Goal: Transaction & Acquisition: Purchase product/service

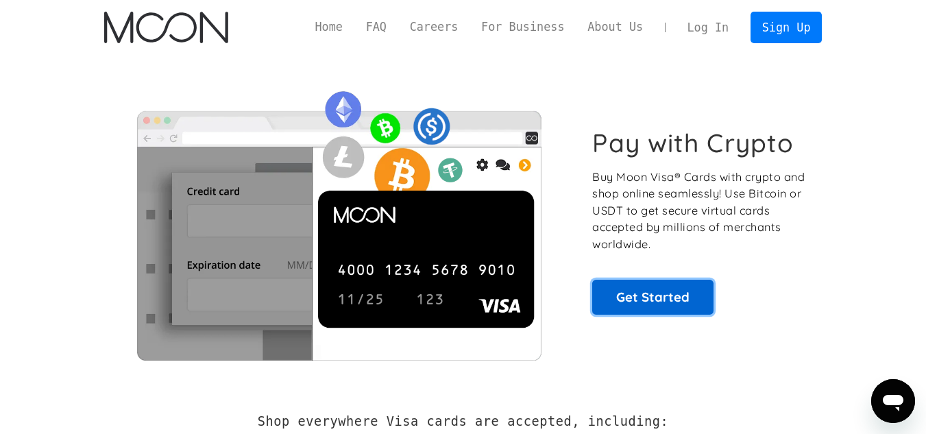
click at [633, 301] on link "Get Started" at bounding box center [652, 297] width 121 height 34
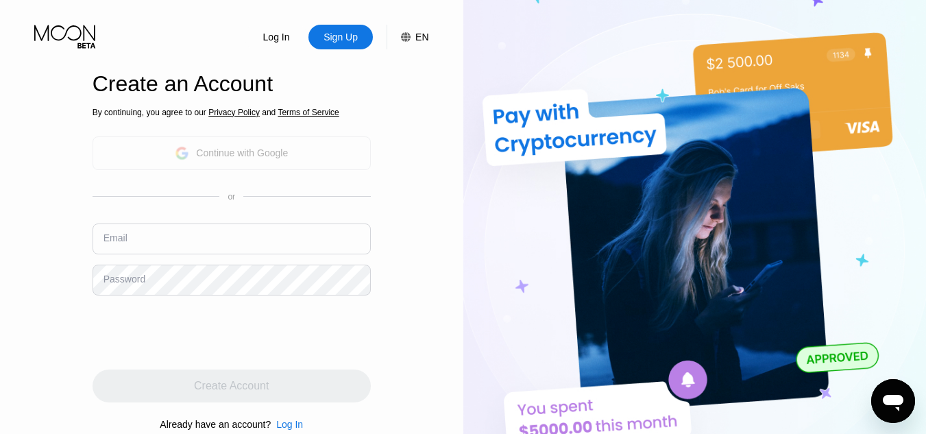
click at [283, 154] on div "Continue with Google" at bounding box center [242, 152] width 92 height 11
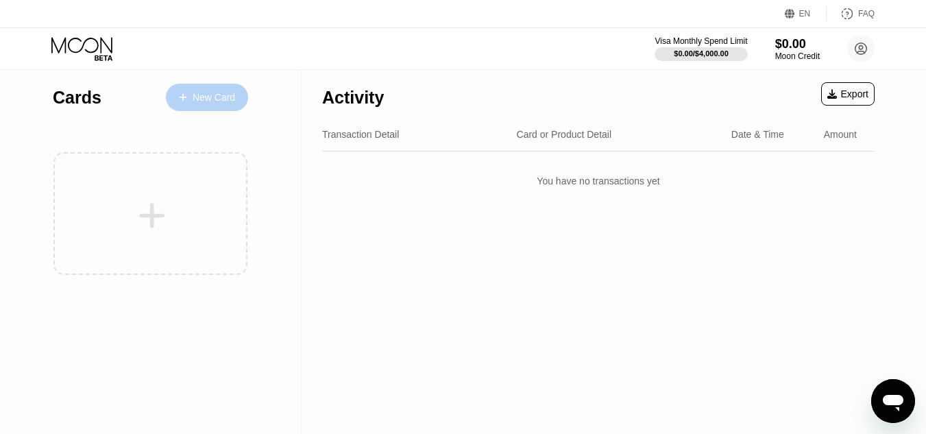
click at [204, 99] on div "New Card" at bounding box center [214, 98] width 42 height 12
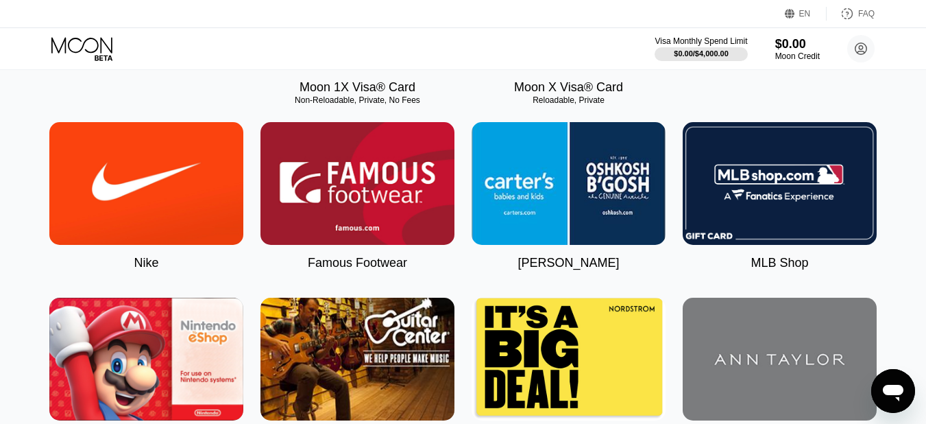
scroll to position [137, 0]
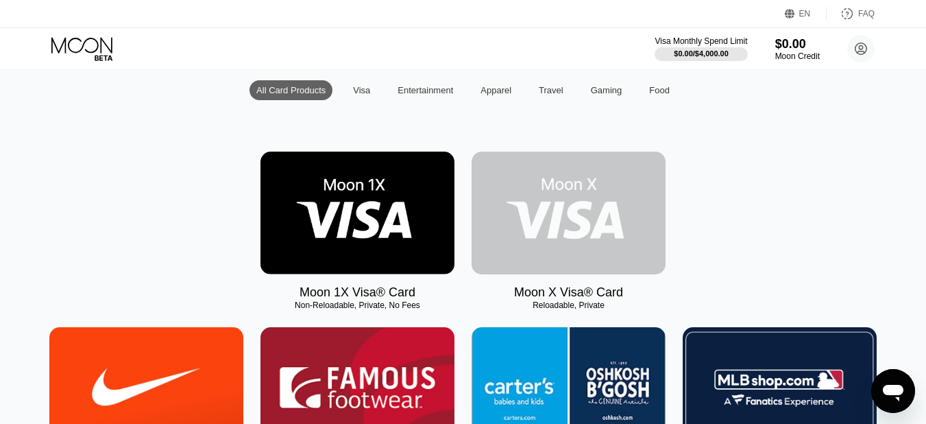
click at [589, 197] on img at bounding box center [569, 212] width 194 height 123
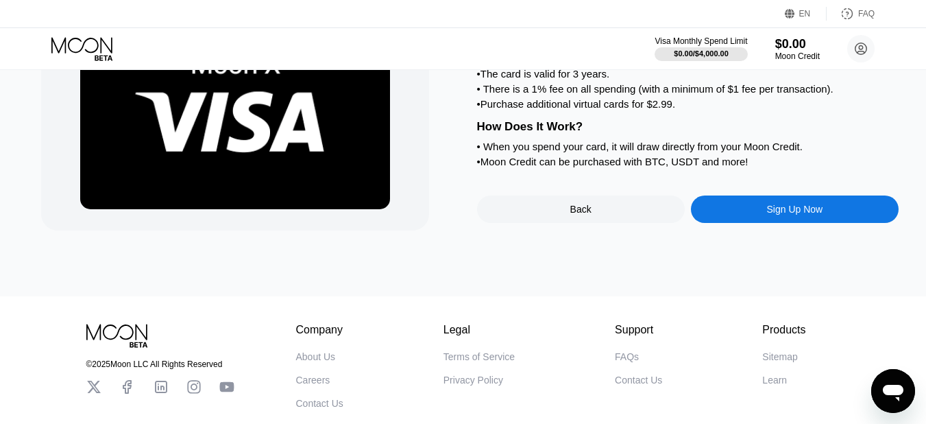
scroll to position [5, 0]
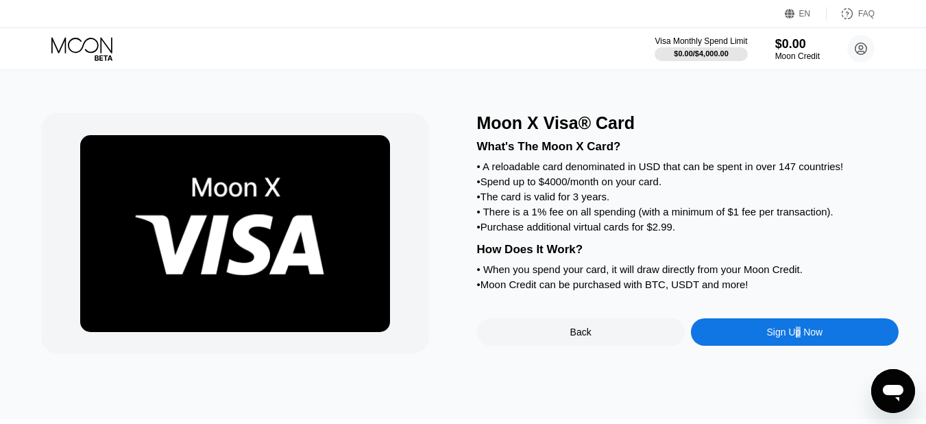
click at [798, 337] on div "Sign Up Now" at bounding box center [795, 331] width 56 height 11
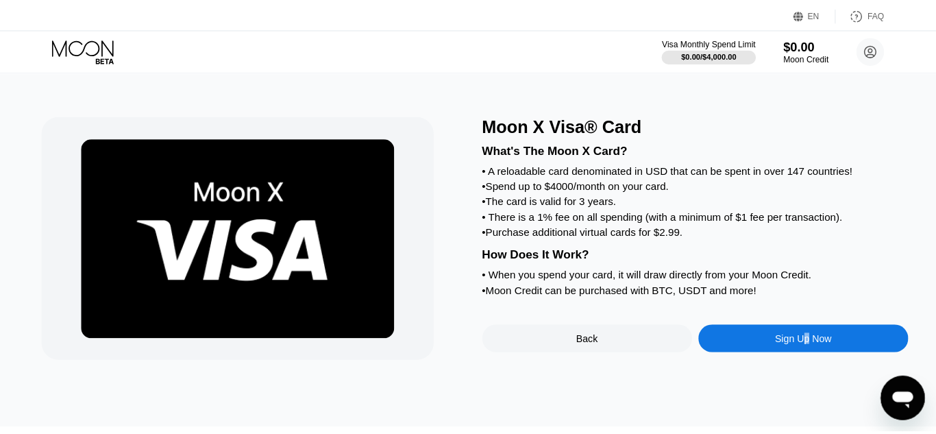
scroll to position [0, 0]
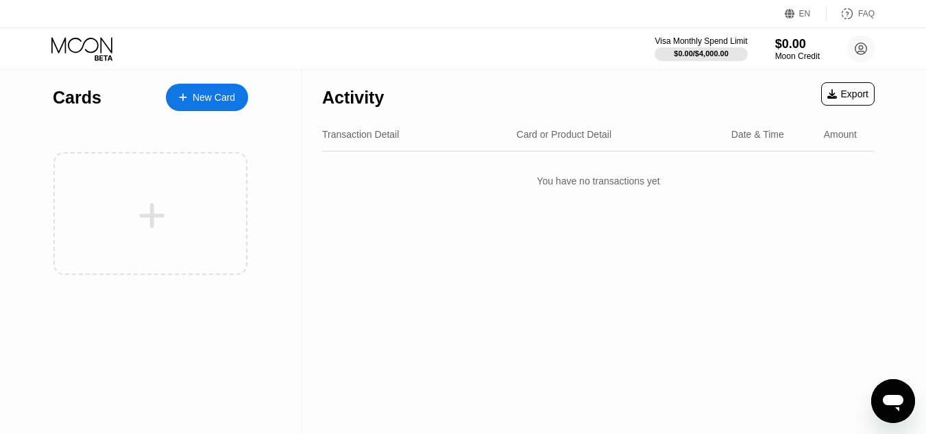
click at [204, 94] on div "New Card" at bounding box center [214, 98] width 42 height 12
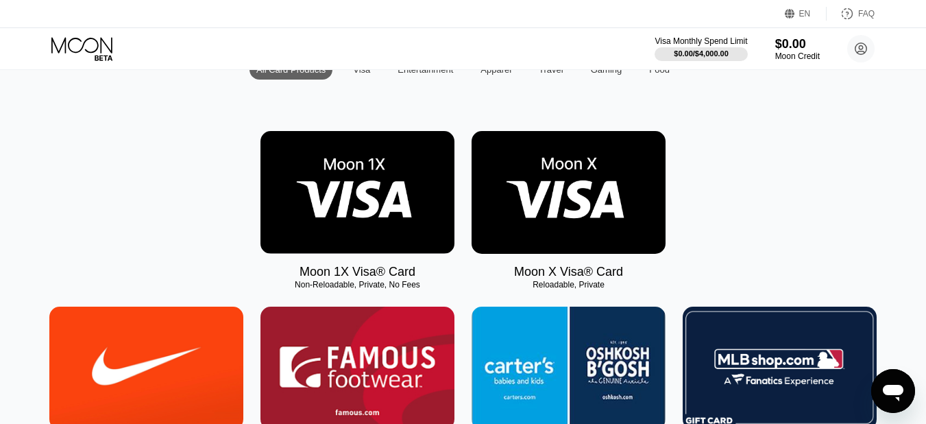
scroll to position [137, 0]
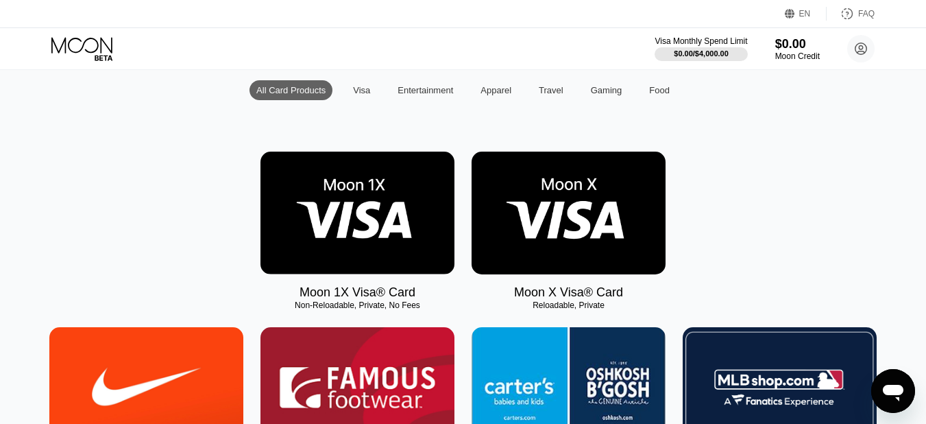
click at [369, 95] on div "Visa" at bounding box center [361, 90] width 17 height 10
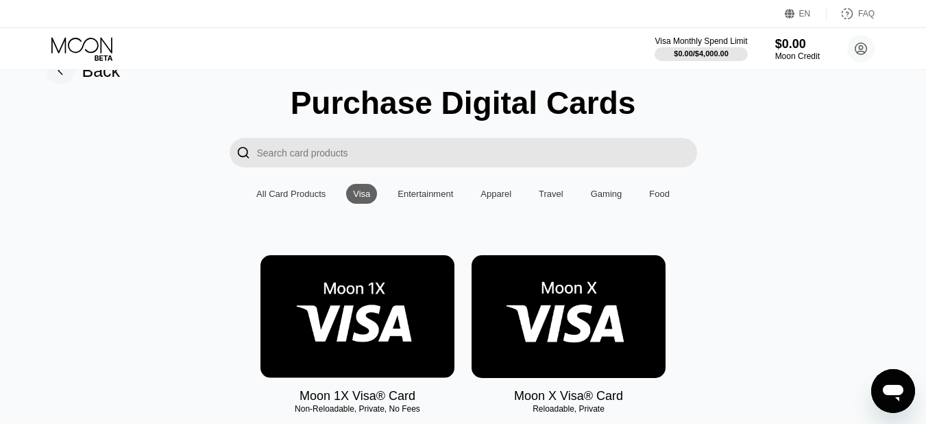
scroll to position [20, 0]
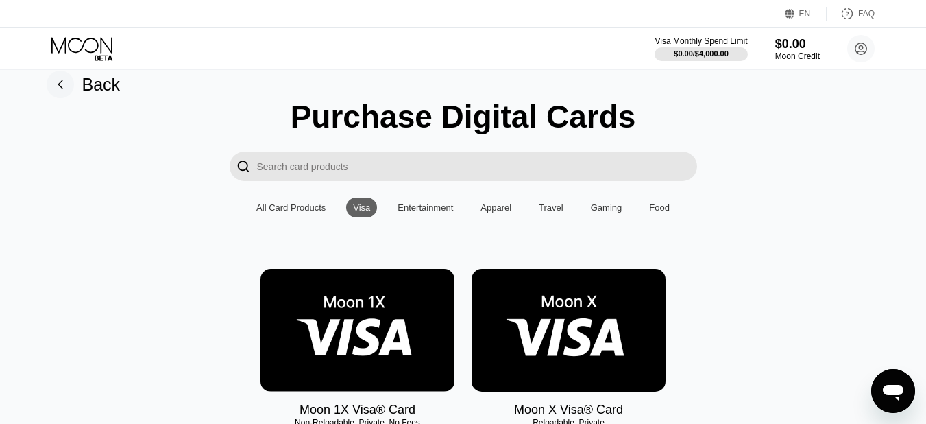
click at [428, 217] on div "Entertainment" at bounding box center [425, 207] width 69 height 20
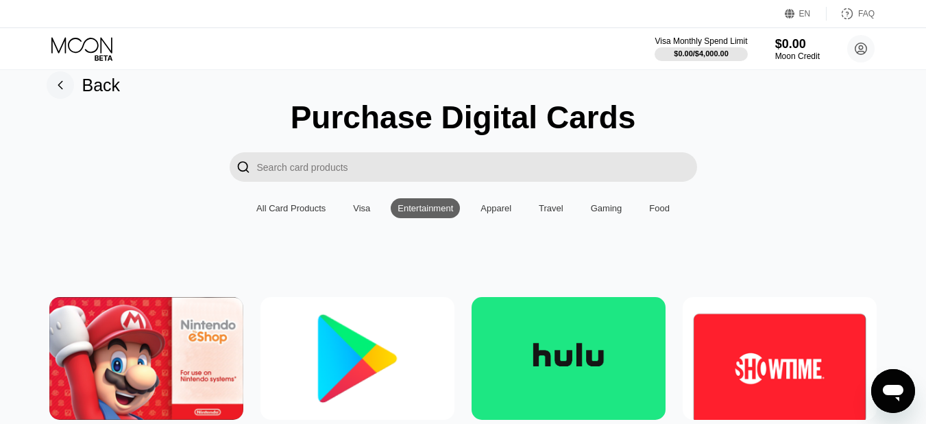
scroll to position [0, 0]
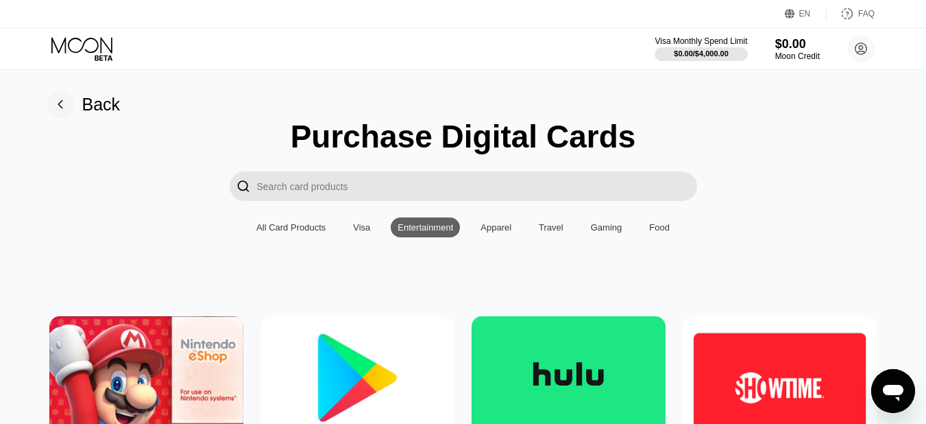
click at [356, 232] on div "Visa" at bounding box center [361, 227] width 17 height 10
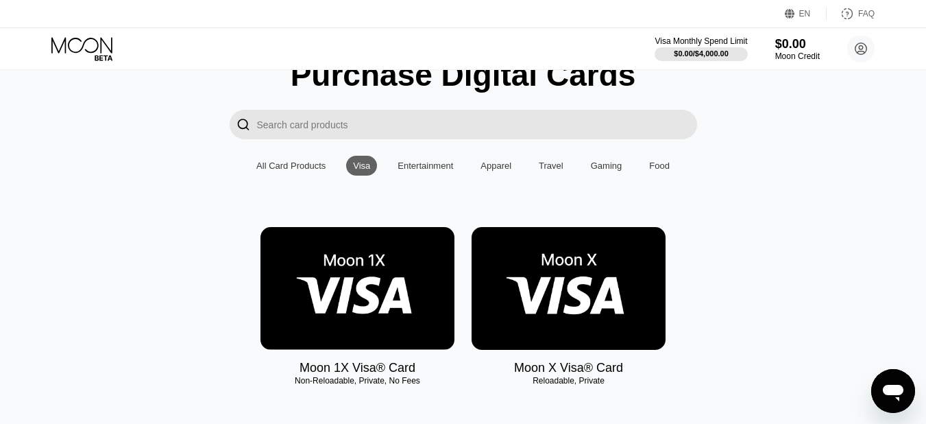
scroll to position [137, 0]
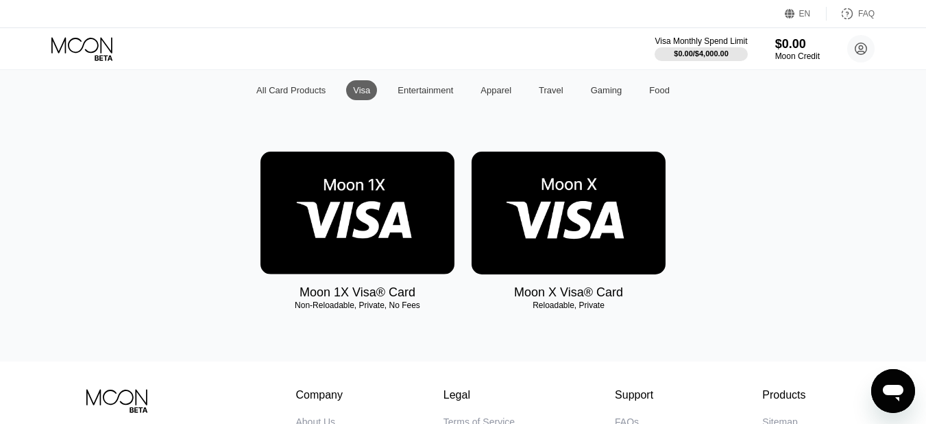
click at [552, 222] on img at bounding box center [569, 212] width 194 height 123
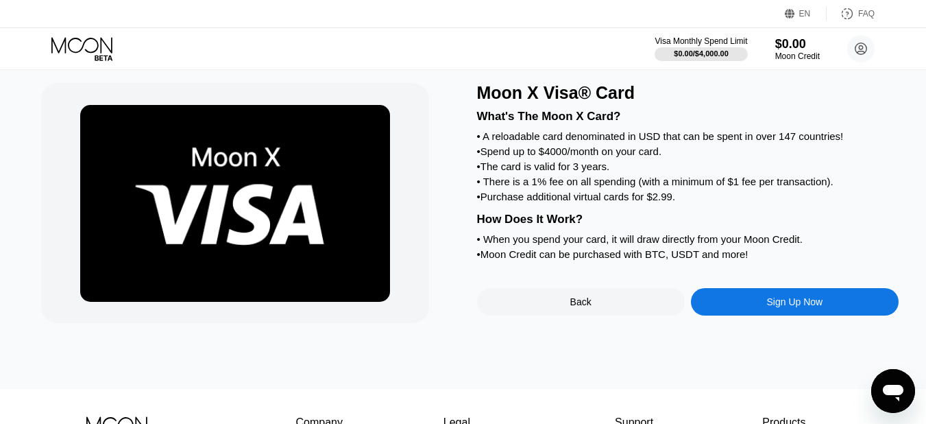
scroll to position [69, 0]
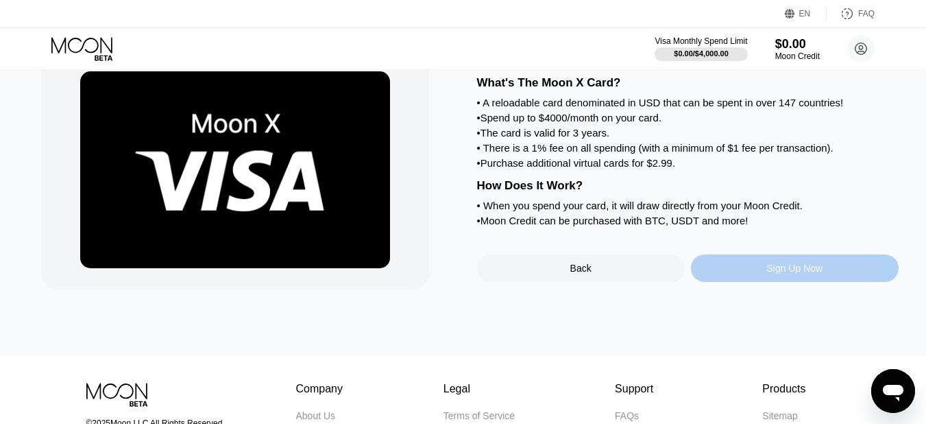
click at [789, 273] on div "Sign Up Now" at bounding box center [795, 267] width 56 height 11
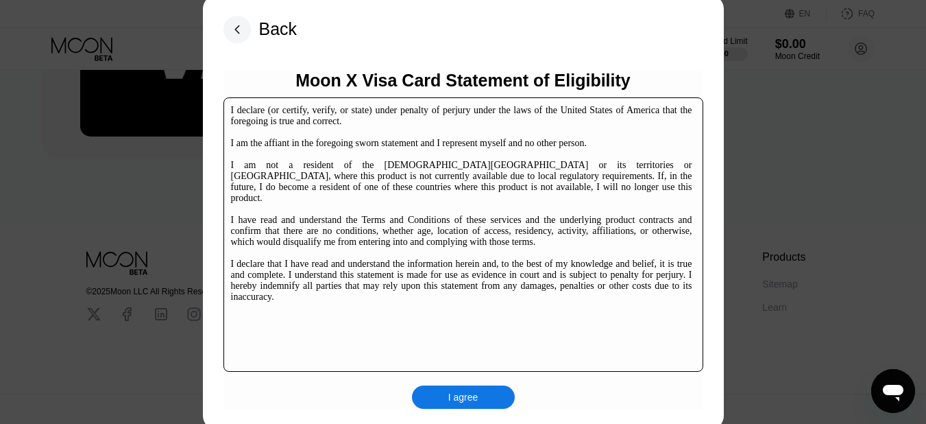
scroll to position [210, 0]
click at [472, 400] on div "I agree" at bounding box center [463, 397] width 30 height 12
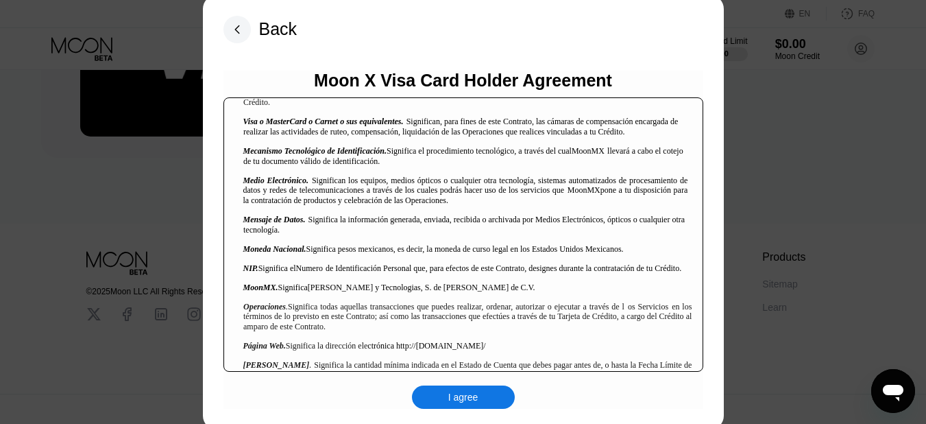
scroll to position [1097, 0]
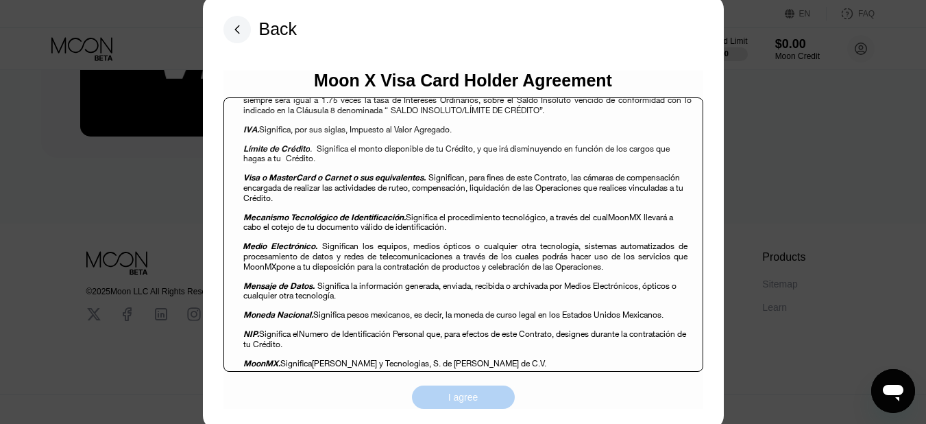
click at [458, 398] on div "I agree" at bounding box center [463, 397] width 30 height 12
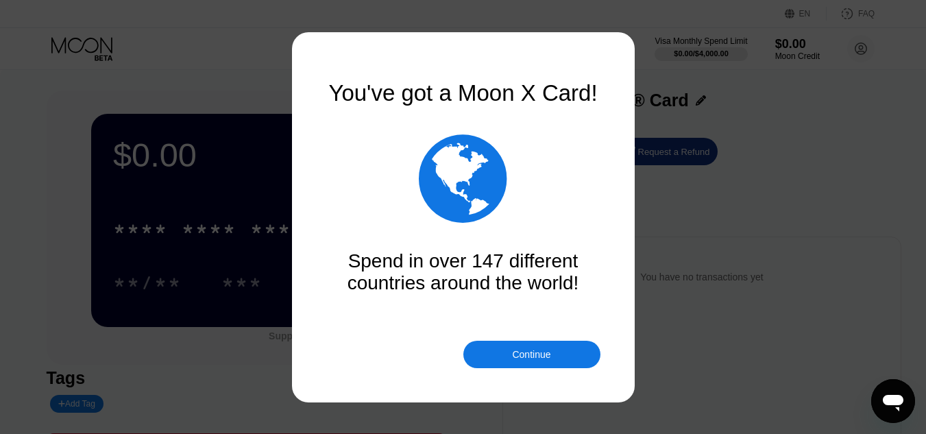
click at [535, 349] on div "Continue" at bounding box center [531, 354] width 38 height 11
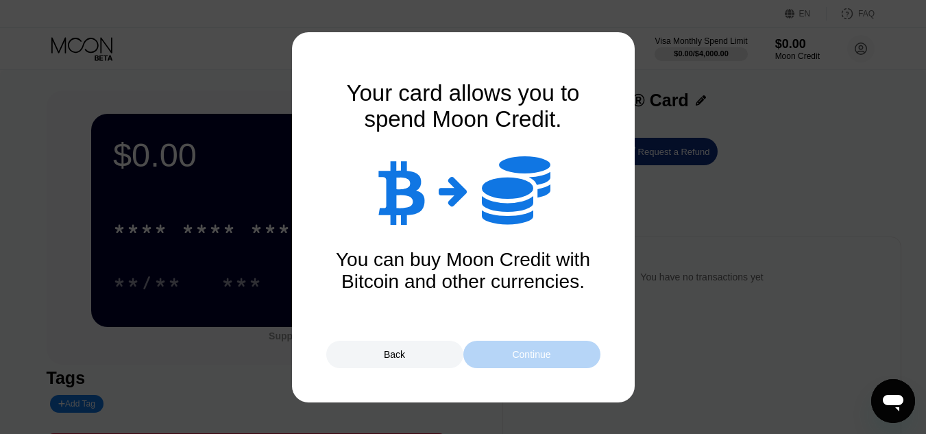
click at [535, 350] on div "Continue" at bounding box center [531, 354] width 38 height 11
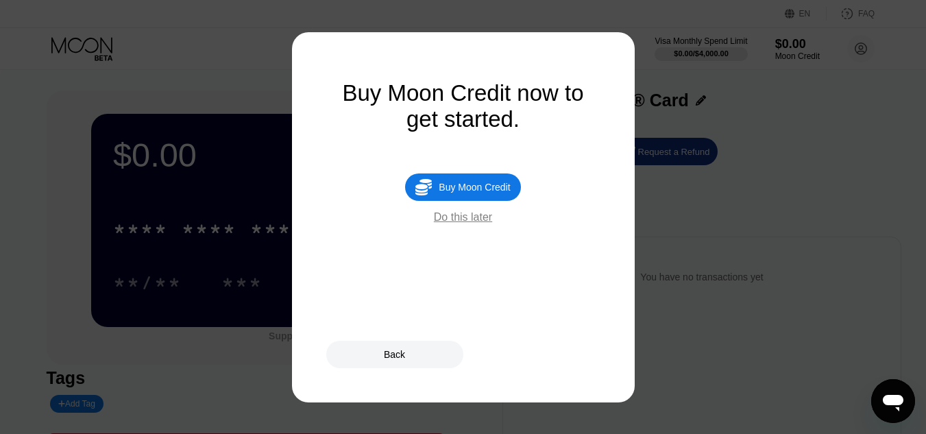
click at [472, 223] on div "Do this later" at bounding box center [463, 217] width 58 height 12
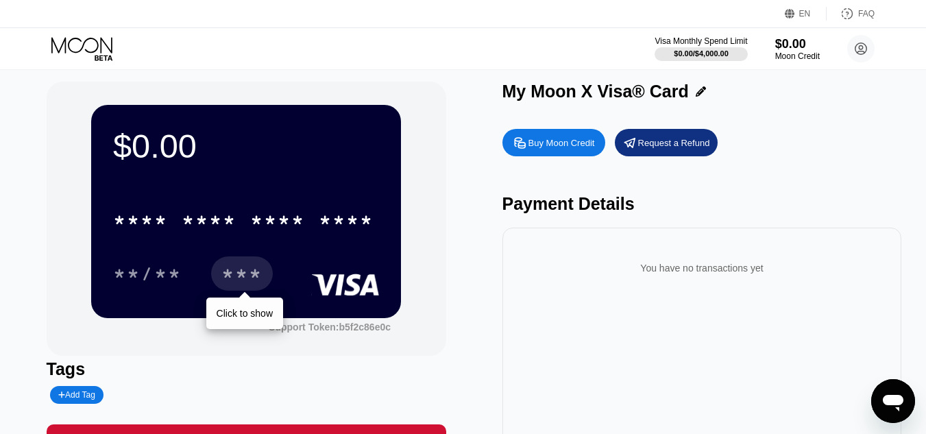
scroll to position [69, 0]
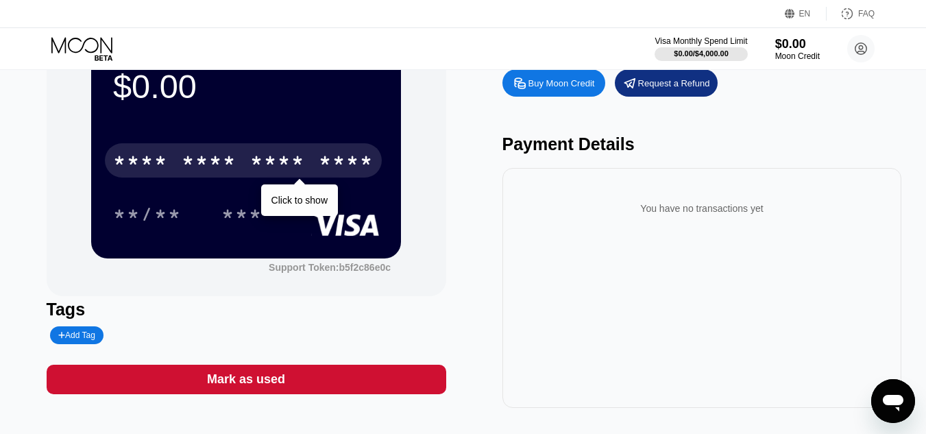
click at [265, 159] on div "* * * *" at bounding box center [277, 162] width 55 height 22
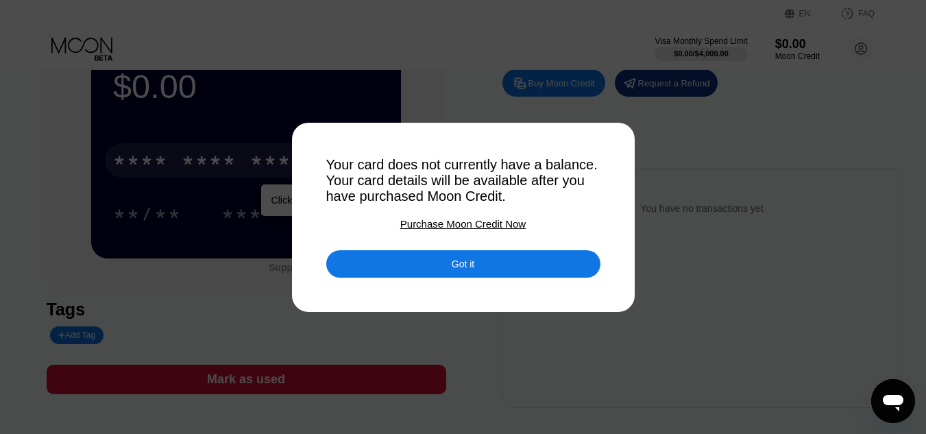
click at [465, 267] on div "Got it" at bounding box center [463, 264] width 23 height 12
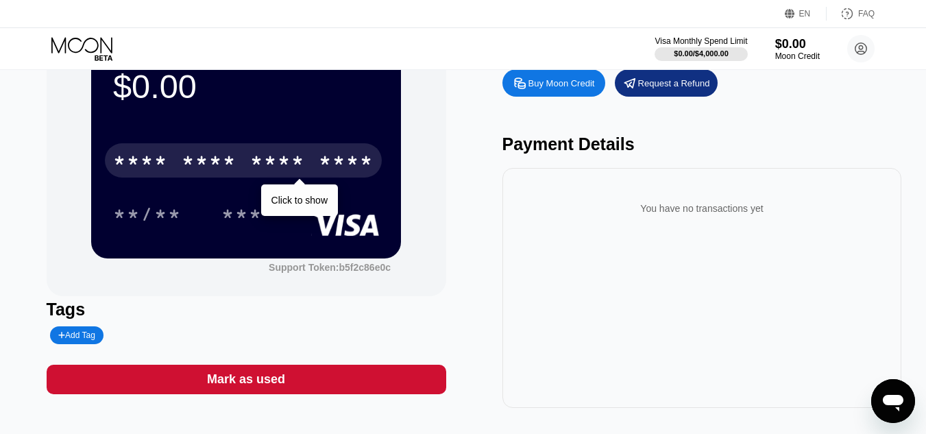
scroll to position [0, 0]
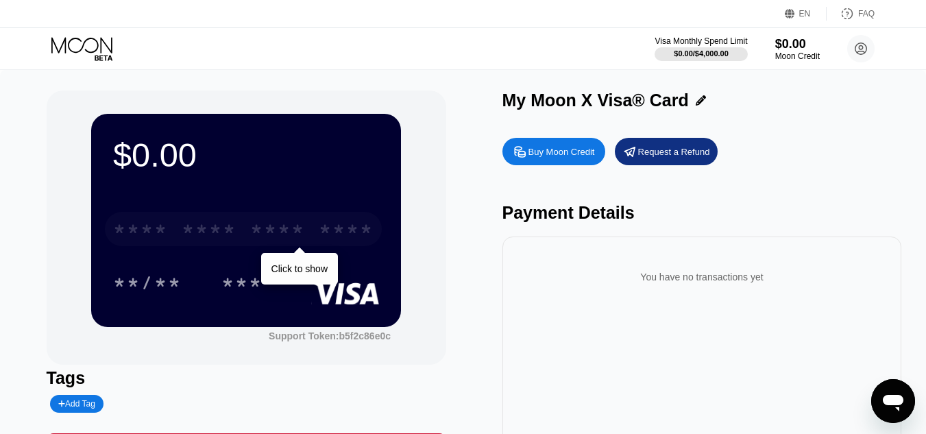
click at [276, 237] on div "* * * *" at bounding box center [277, 231] width 55 height 22
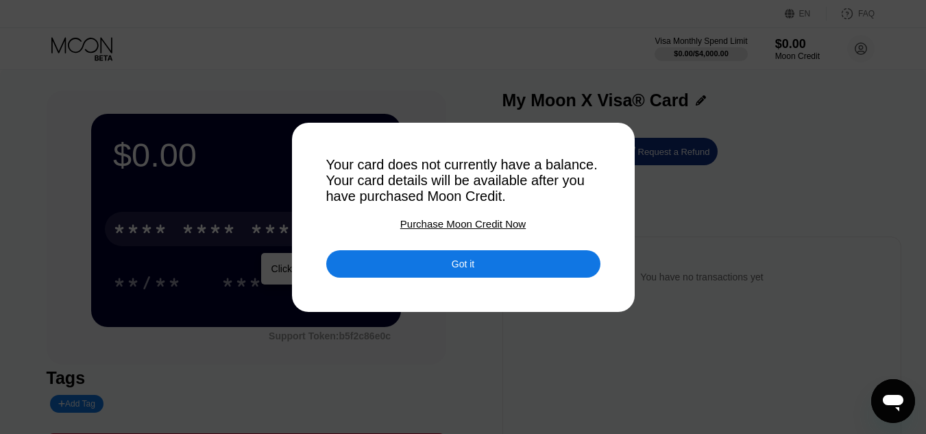
click at [456, 225] on div "Purchase Moon Credit Now" at bounding box center [462, 224] width 125 height 12
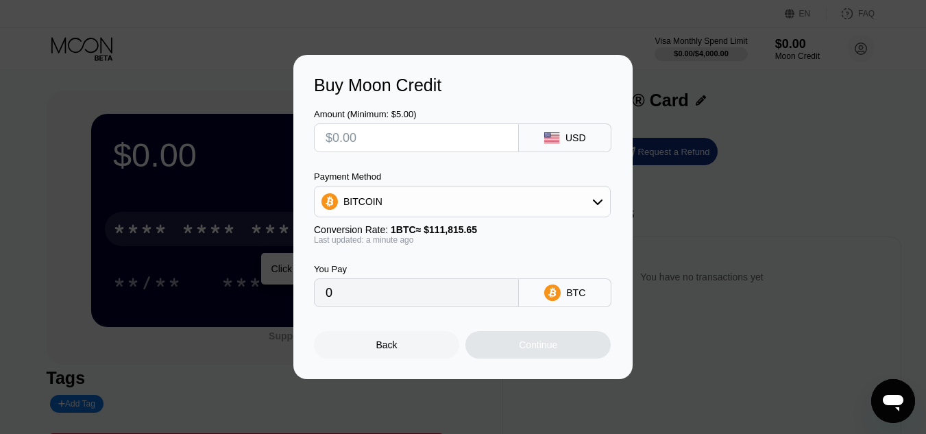
click at [699, 253] on div "Buy Moon Credit Amount (Minimum: $5.00) USD Payment Method BITCOIN Conversion R…" at bounding box center [463, 217] width 926 height 324
click at [379, 350] on div "Back" at bounding box center [386, 344] width 21 height 11
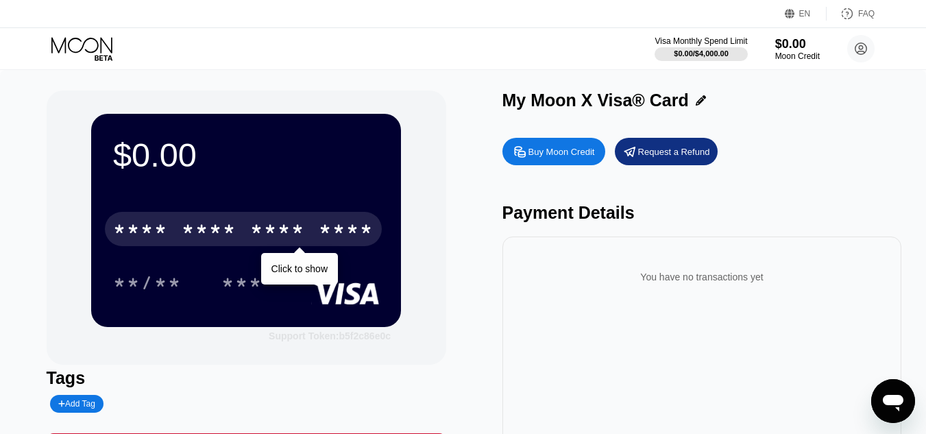
click at [356, 340] on div "Support Token: b5f2c86e0c" at bounding box center [330, 335] width 122 height 11
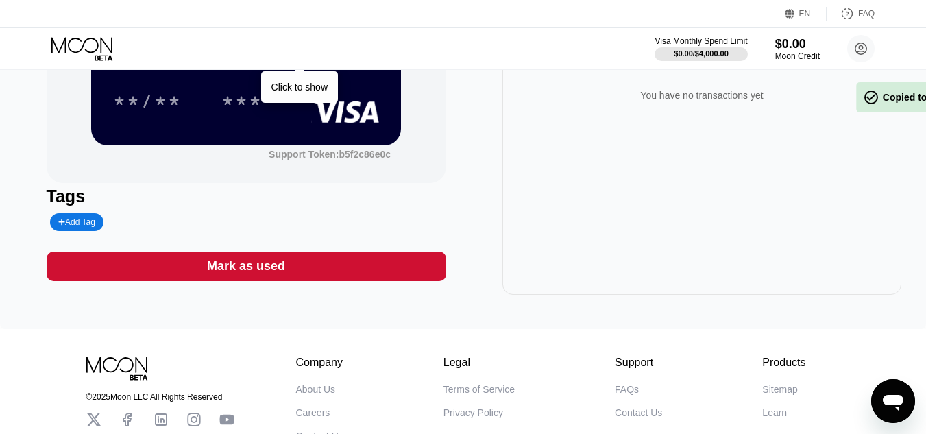
scroll to position [206, 0]
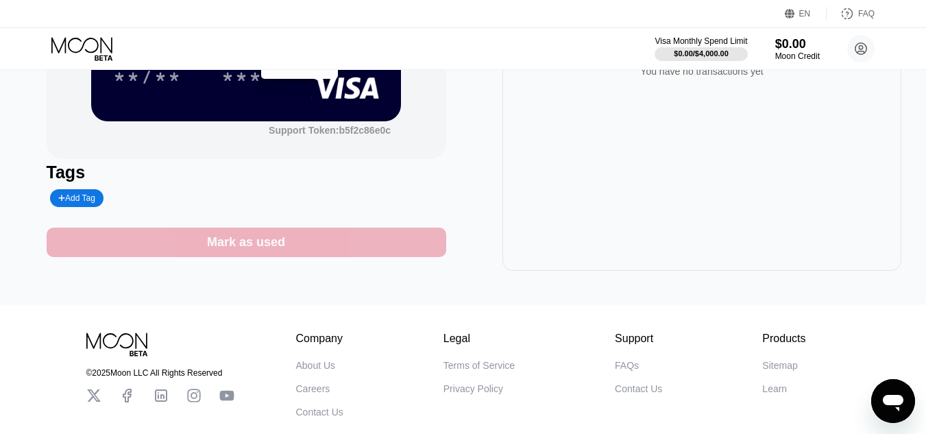
click at [276, 245] on div "Mark as used" at bounding box center [246, 242] width 78 height 16
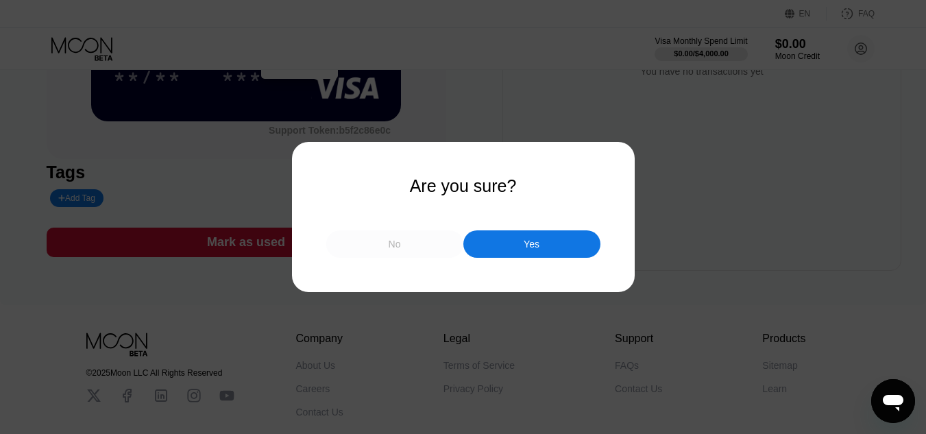
click at [413, 249] on div "No" at bounding box center [394, 243] width 137 height 27
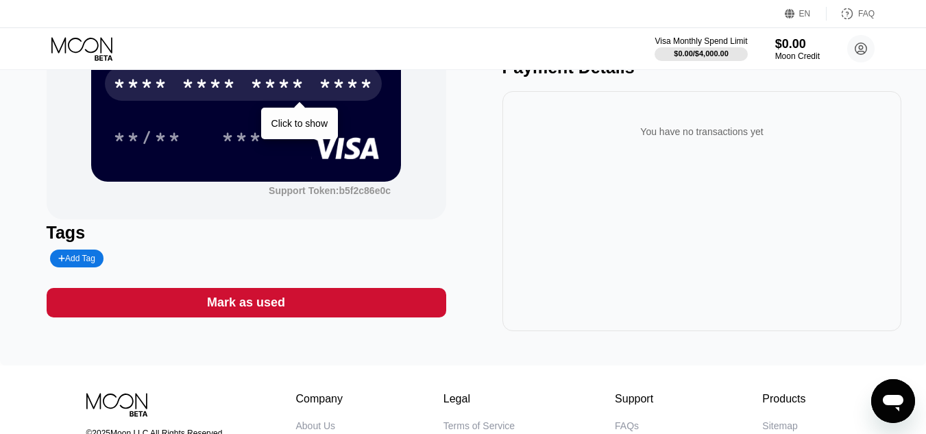
scroll to position [0, 0]
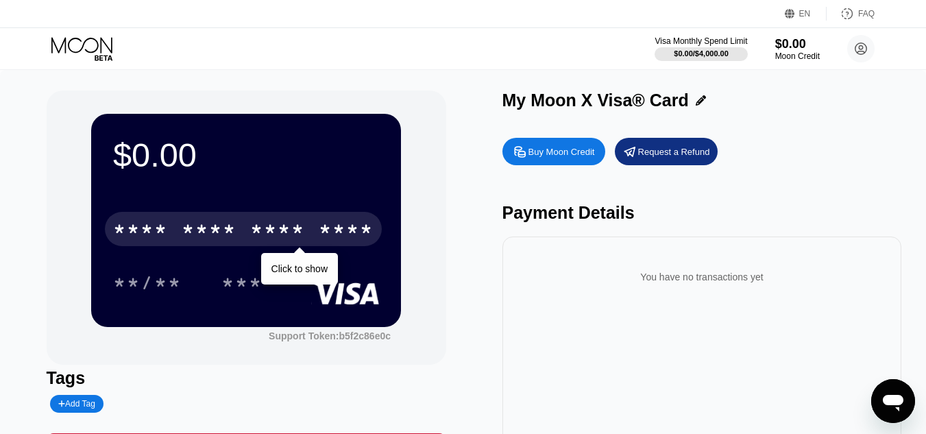
click at [687, 158] on div "Request a Refund" at bounding box center [674, 152] width 72 height 12
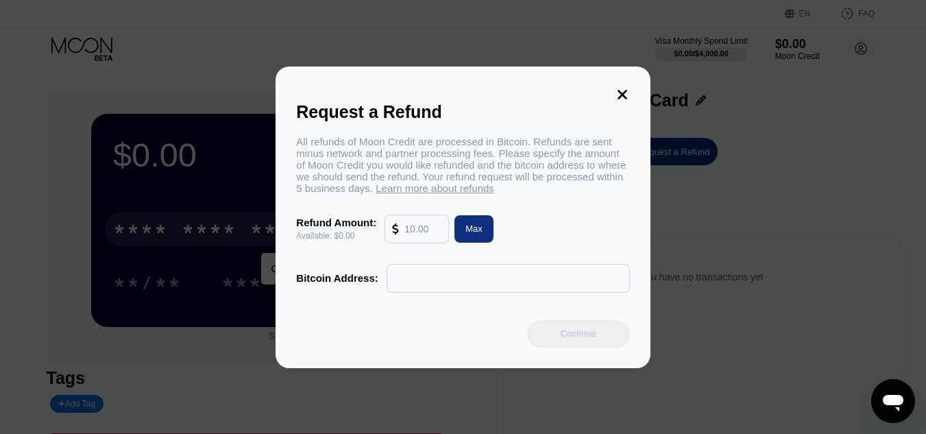
click at [626, 90] on icon at bounding box center [623, 95] width 10 height 10
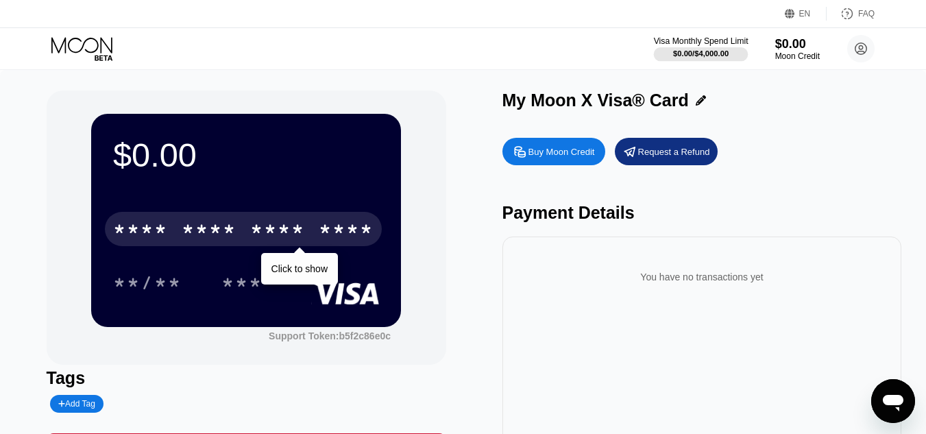
click at [711, 56] on div "$0.00 / $4,000.00" at bounding box center [701, 53] width 56 height 8
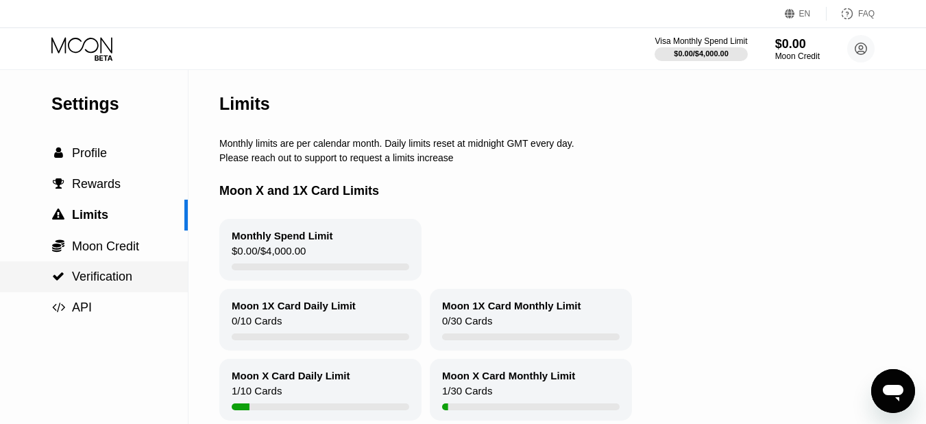
click at [113, 283] on span "Verification" at bounding box center [102, 276] width 60 height 14
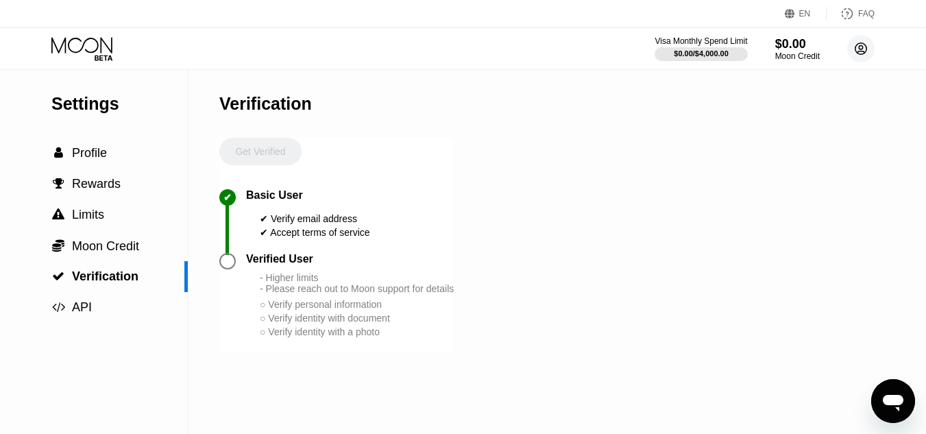
click at [867, 47] on circle at bounding box center [860, 48] width 27 height 27
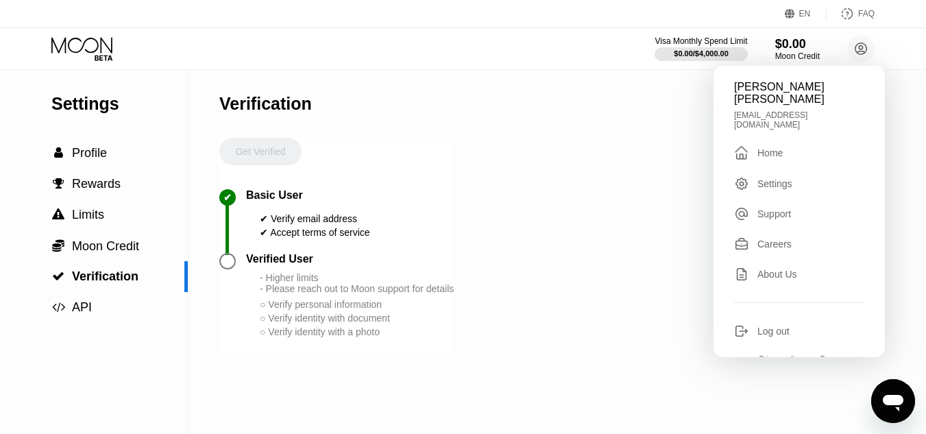
click at [787, 178] on div "Settings" at bounding box center [774, 183] width 35 height 11
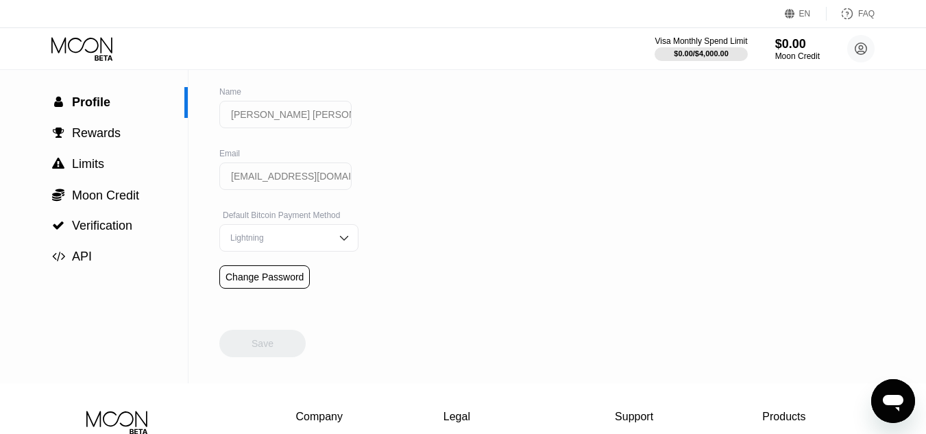
scroll to position [137, 0]
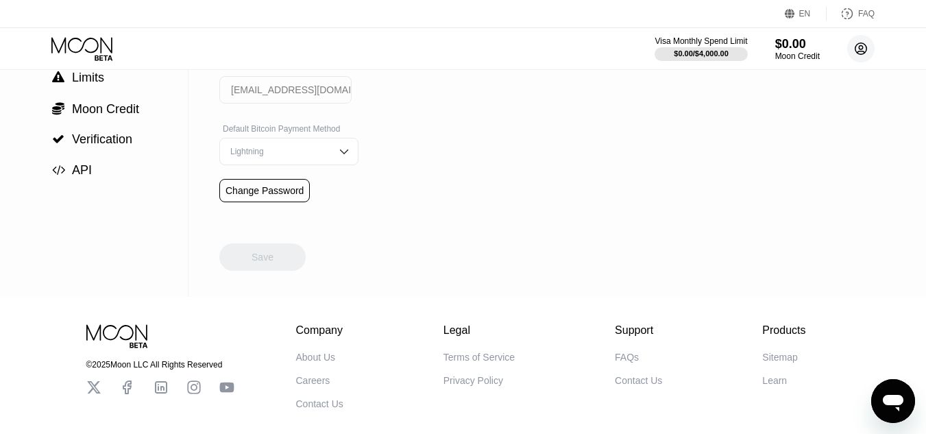
click at [855, 50] on icon at bounding box center [861, 49] width 12 height 12
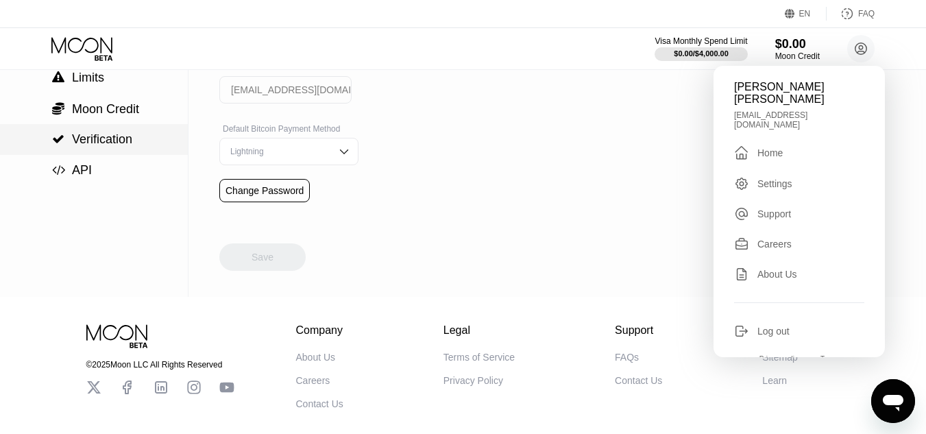
click at [110, 144] on span "Verification" at bounding box center [102, 139] width 60 height 14
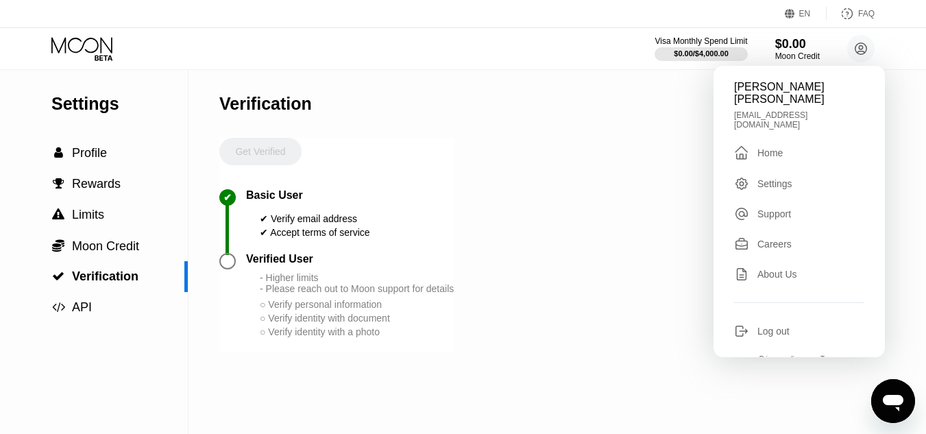
click at [265, 155] on div "Get Verified" at bounding box center [260, 163] width 82 height 51
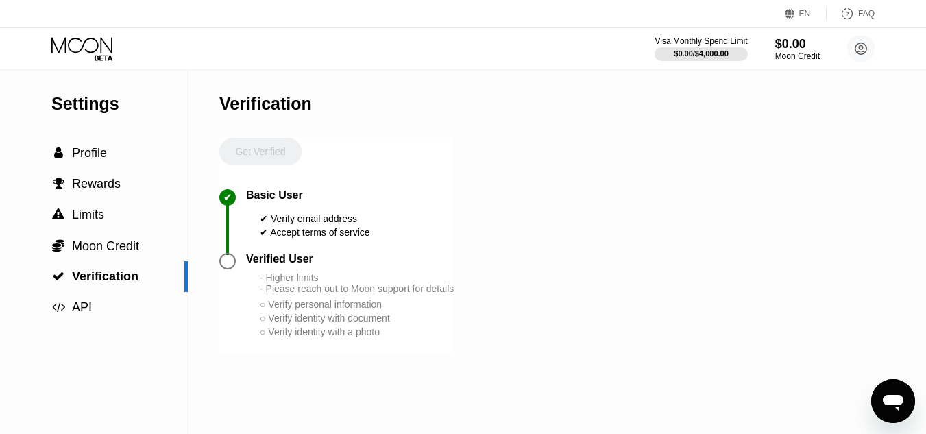
click at [295, 265] on div "Verified User" at bounding box center [279, 259] width 67 height 12
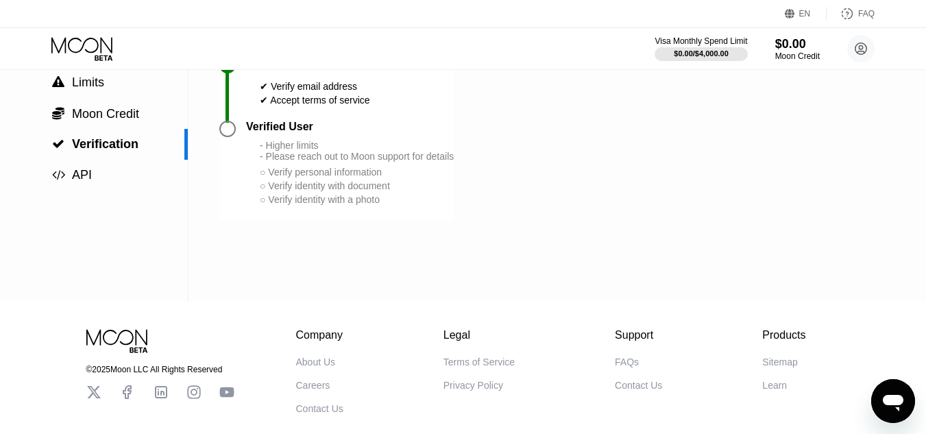
scroll to position [210, 0]
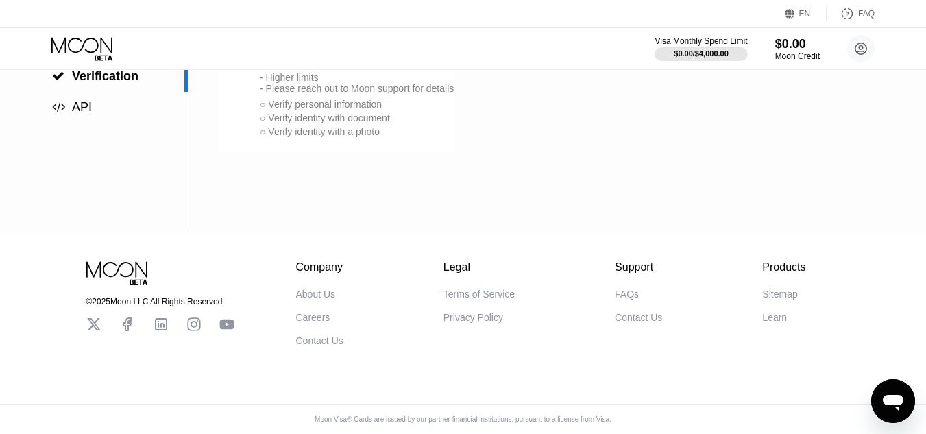
click at [628, 316] on div "Contact Us" at bounding box center [638, 317] width 47 height 11
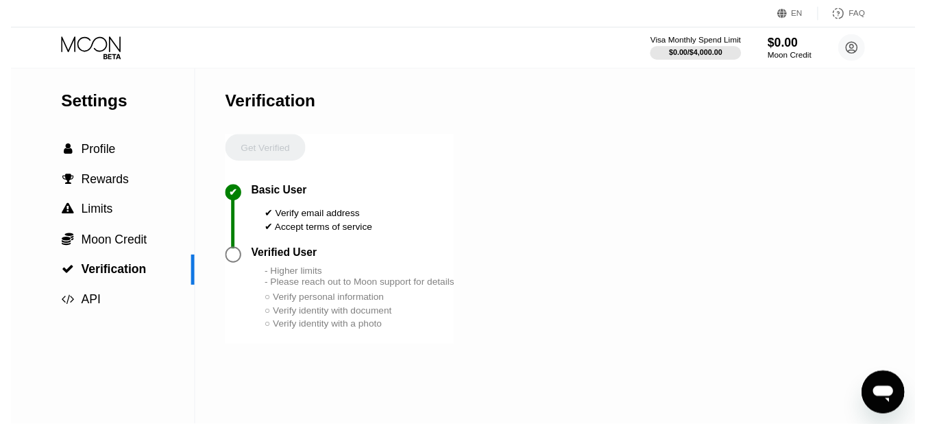
scroll to position [0, 0]
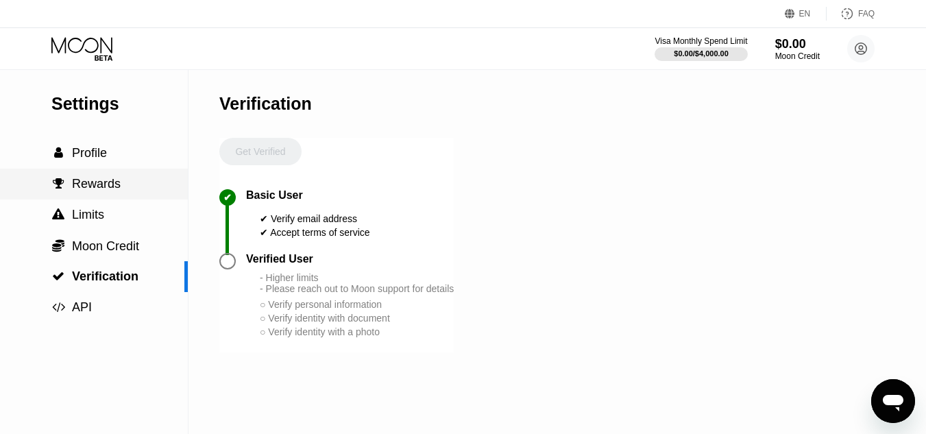
click at [108, 191] on span "Rewards" at bounding box center [96, 184] width 49 height 14
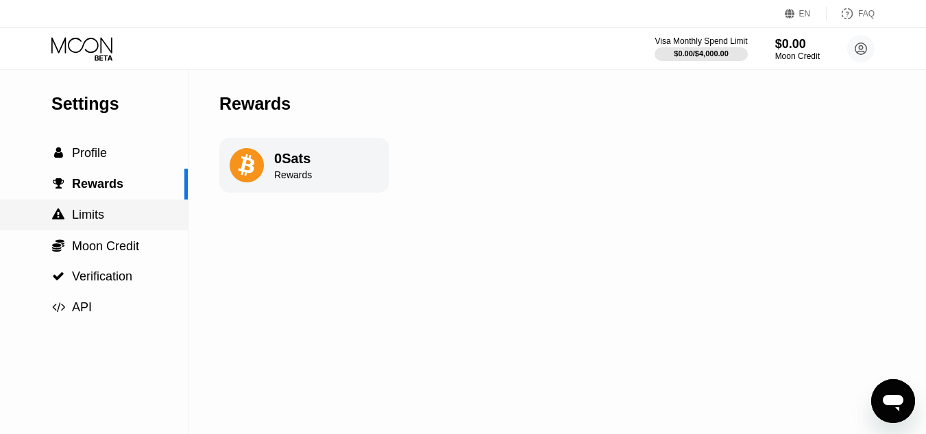
click at [84, 215] on span "Limits" at bounding box center [88, 215] width 32 height 14
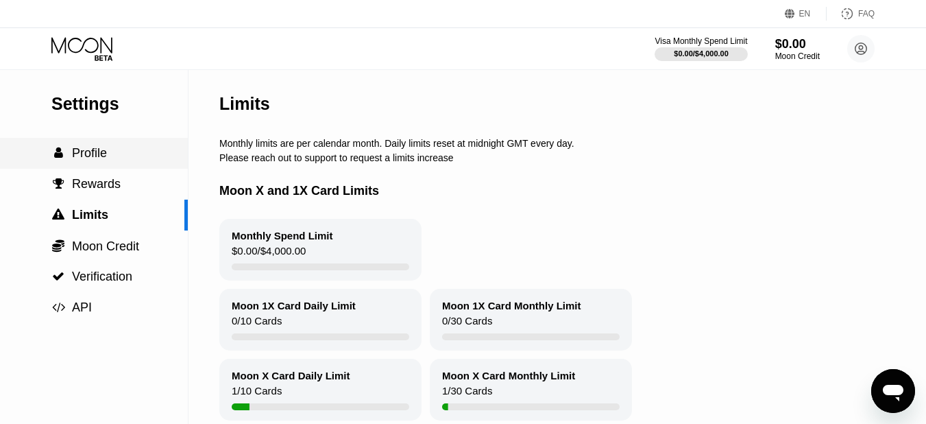
click at [89, 160] on span "Profile" at bounding box center [89, 153] width 35 height 14
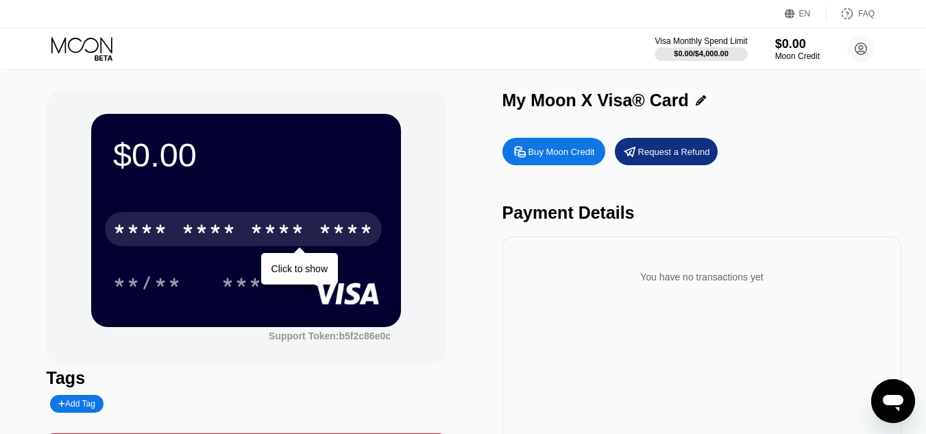
click at [62, 53] on icon at bounding box center [83, 49] width 64 height 24
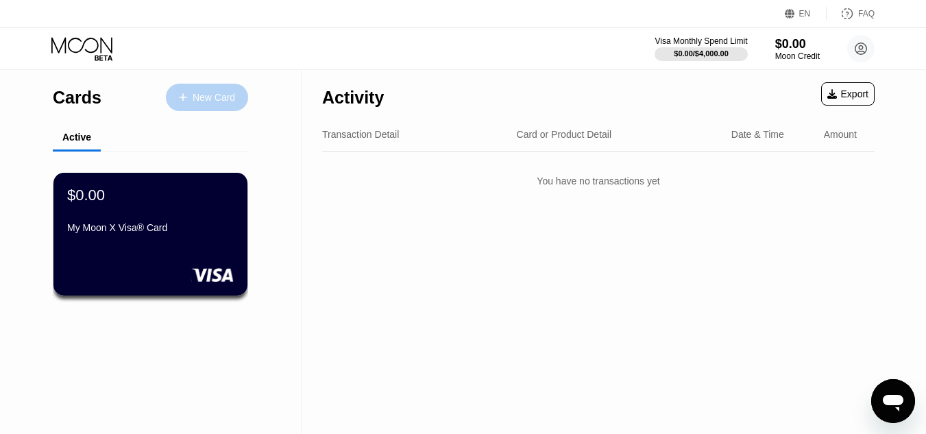
click at [229, 96] on div "New Card" at bounding box center [214, 98] width 42 height 12
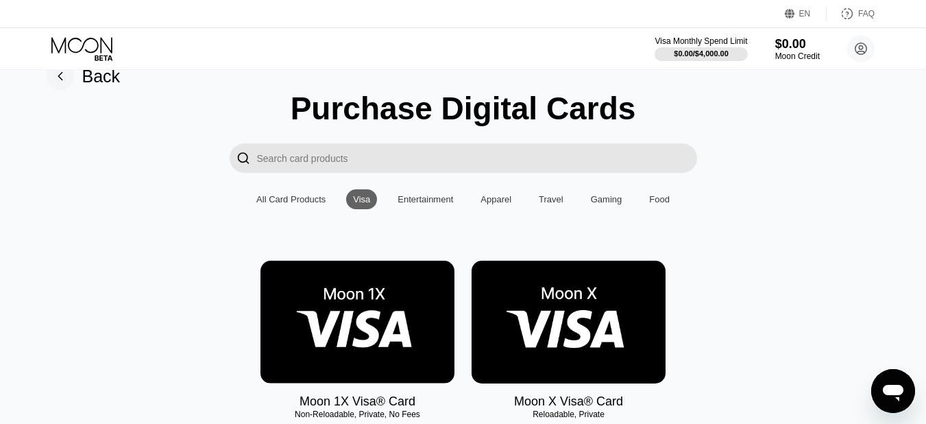
scroll to position [206, 0]
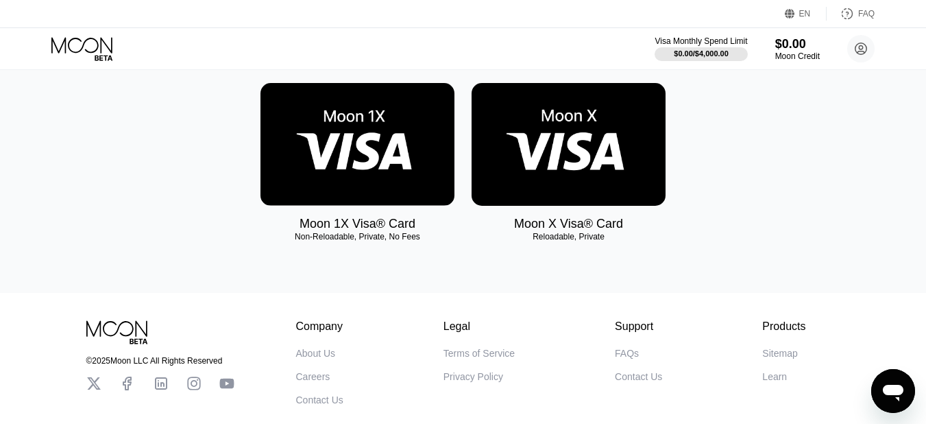
click at [399, 155] on img at bounding box center [357, 144] width 194 height 123
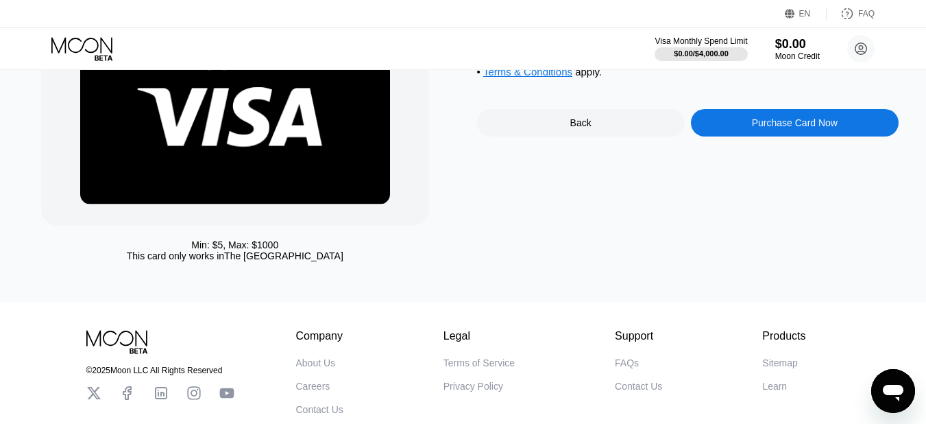
scroll to position [137, 0]
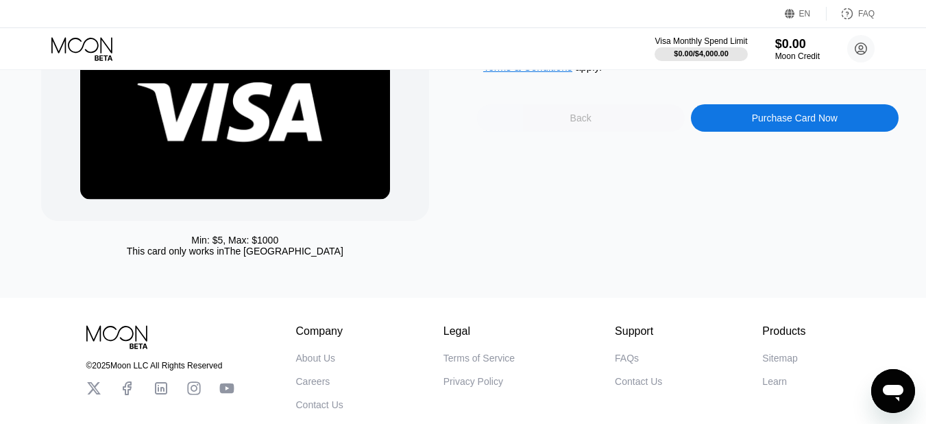
click at [638, 132] on div "Back" at bounding box center [581, 117] width 208 height 27
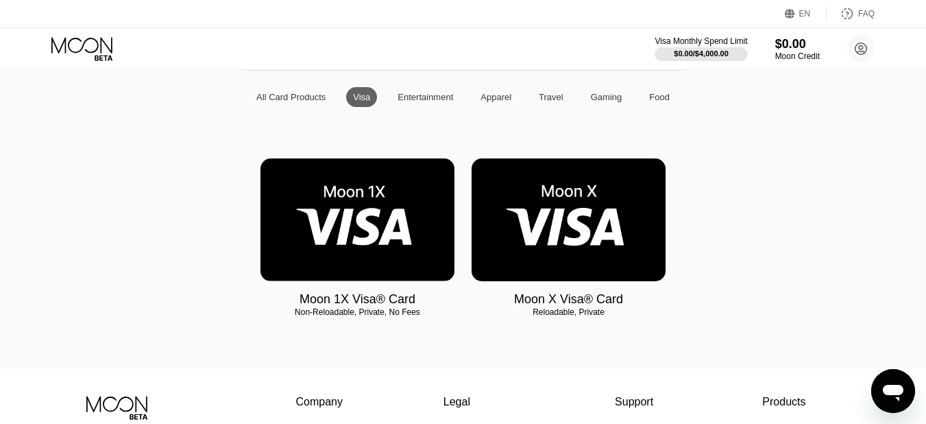
scroll to position [137, 0]
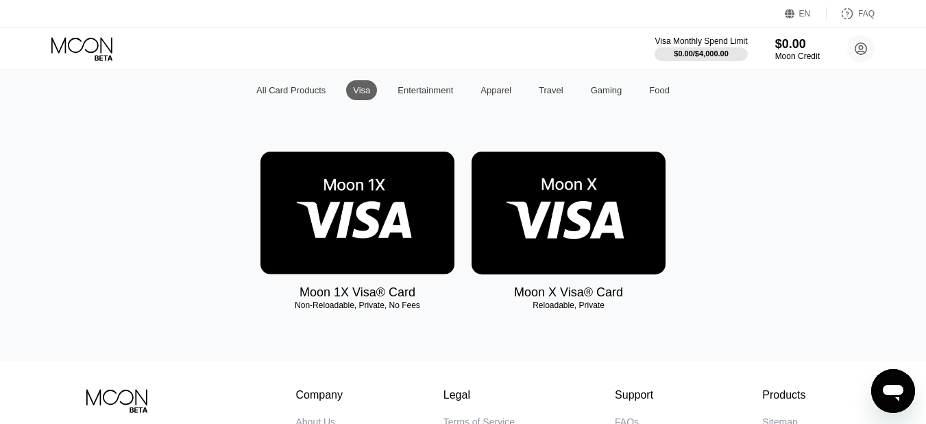
click at [584, 220] on img at bounding box center [569, 212] width 194 height 123
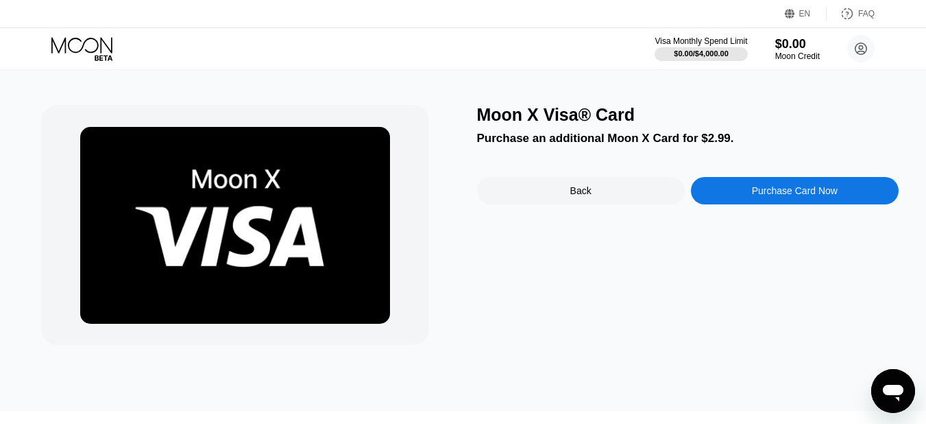
scroll to position [5, 0]
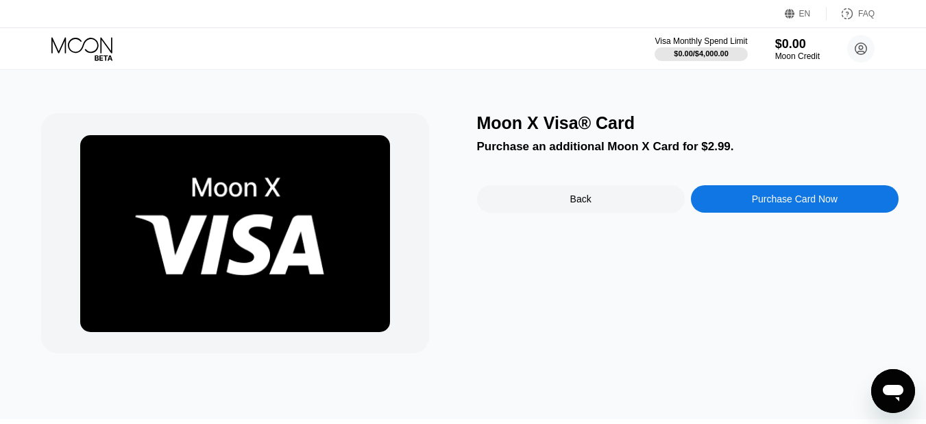
click at [613, 205] on div "Back" at bounding box center [581, 198] width 208 height 27
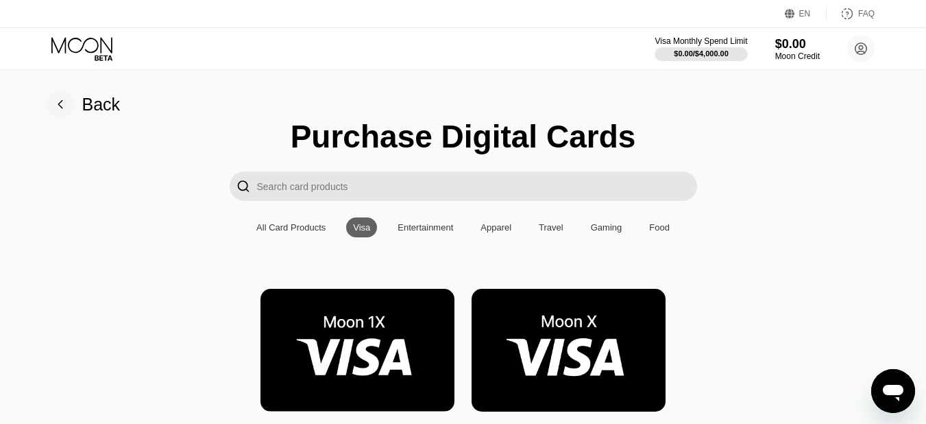
click at [74, 45] on icon at bounding box center [83, 49] width 64 height 24
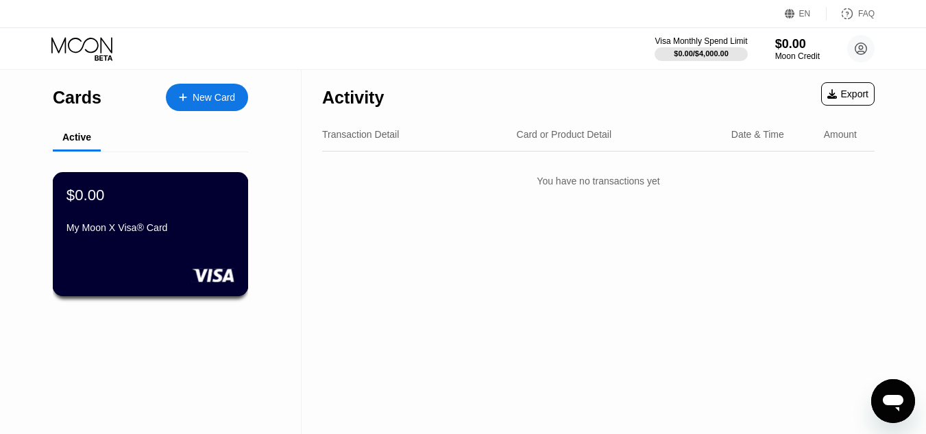
click at [199, 239] on div "My Moon X Visa® Card" at bounding box center [150, 230] width 168 height 16
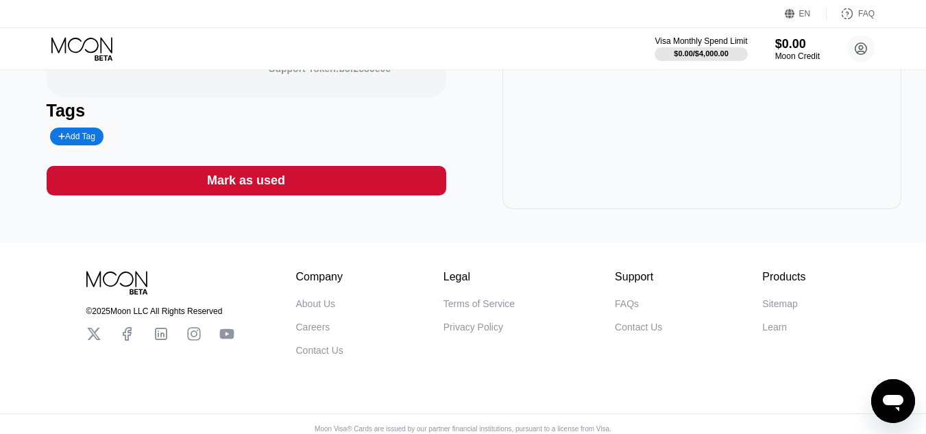
scroll to position [293, 0]
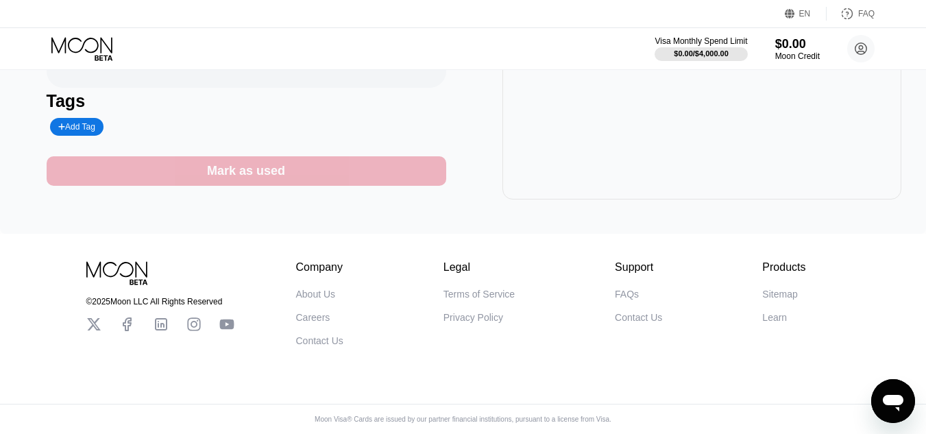
click at [273, 164] on div "Mark as used" at bounding box center [246, 171] width 78 height 16
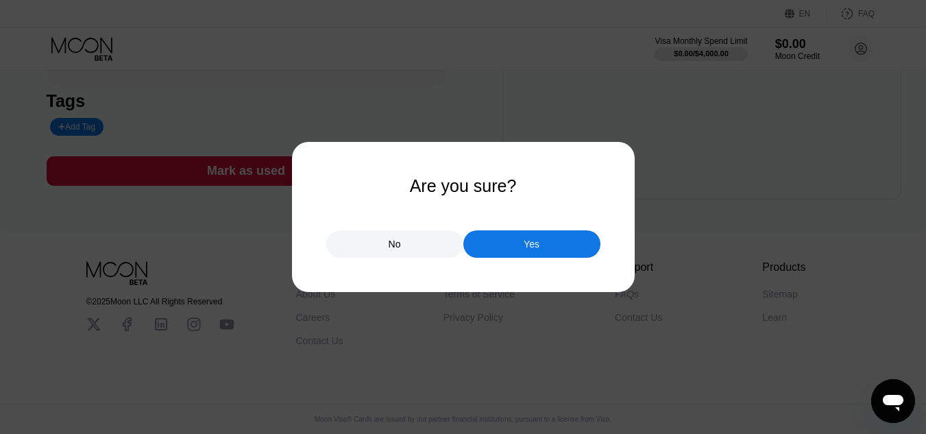
click at [504, 247] on div "Yes" at bounding box center [531, 243] width 137 height 27
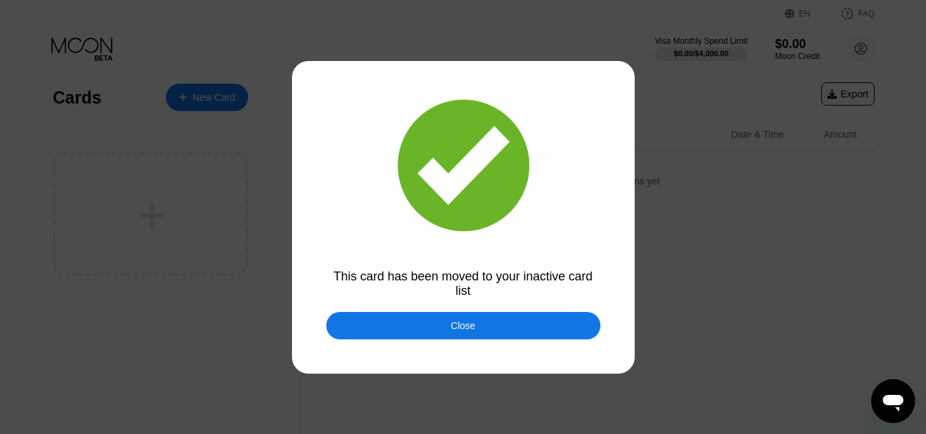
click at [467, 325] on div "Close" at bounding box center [463, 325] width 25 height 11
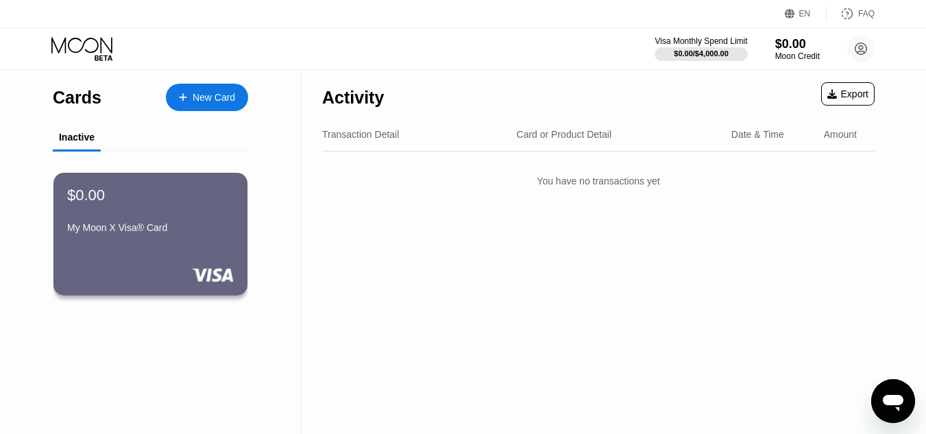
click at [217, 103] on div "New Card" at bounding box center [214, 98] width 42 height 12
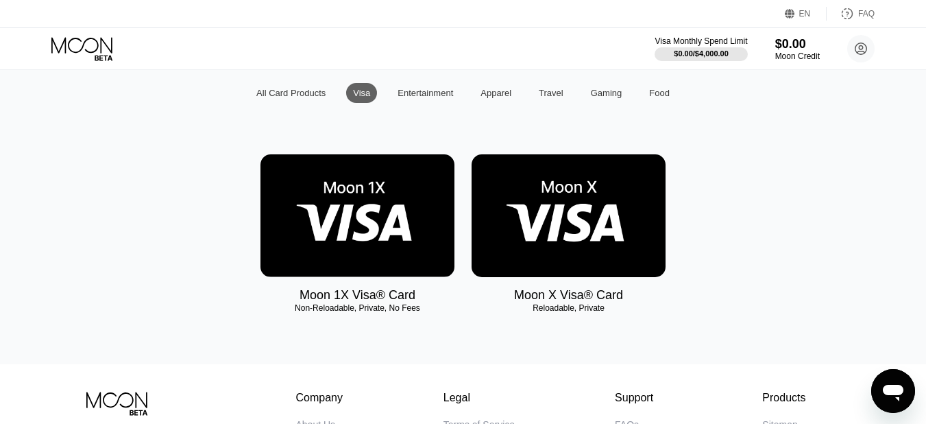
scroll to position [137, 0]
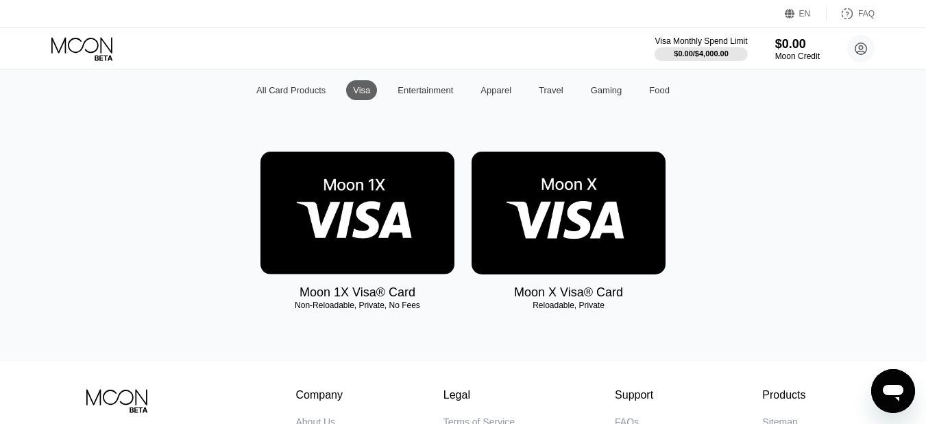
click at [557, 219] on img at bounding box center [569, 212] width 194 height 123
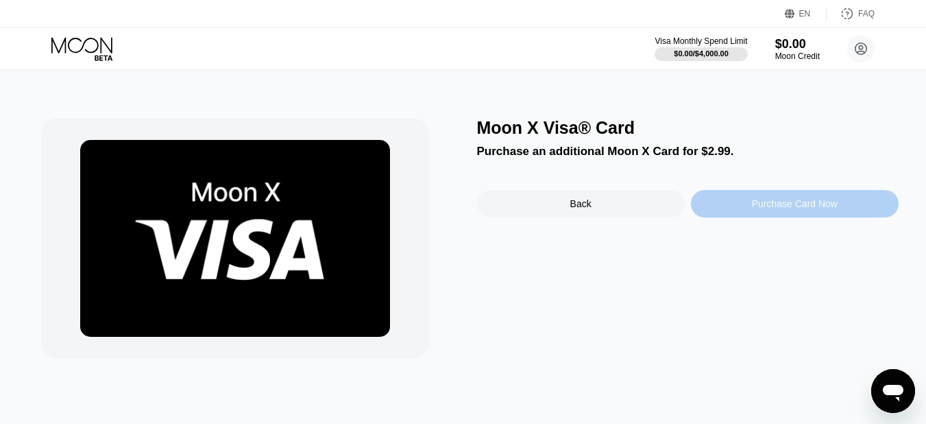
click at [773, 204] on div "Purchase Card Now" at bounding box center [795, 203] width 86 height 11
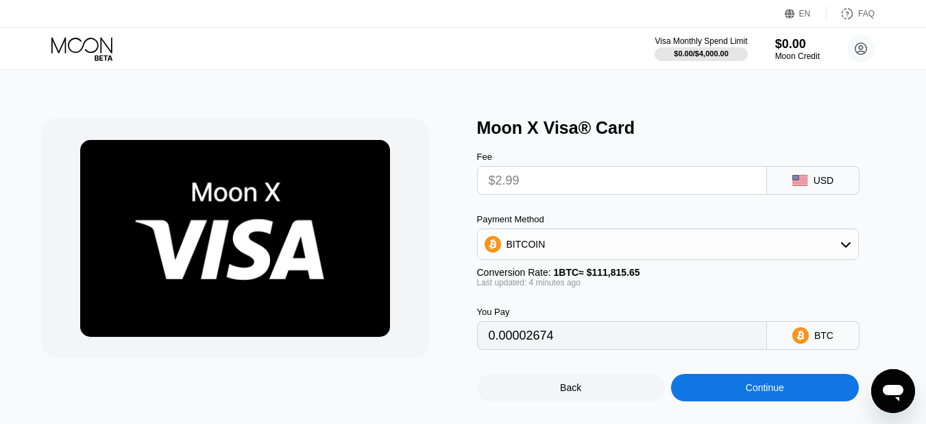
type input "0.00002674"
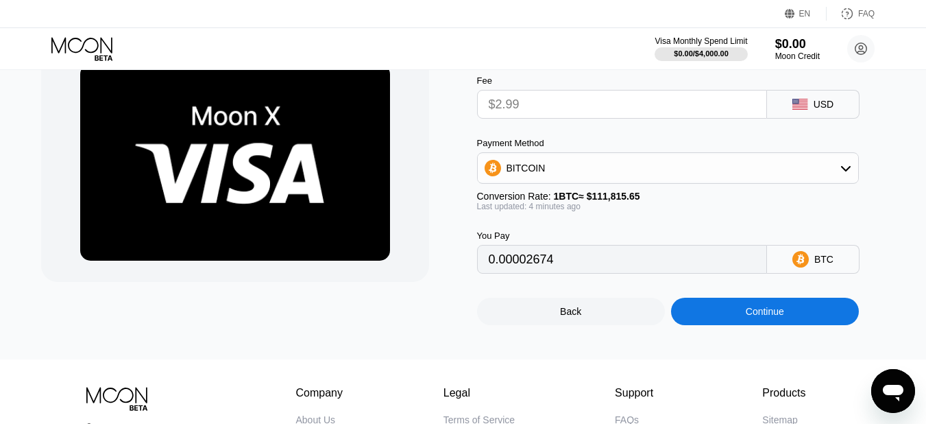
scroll to position [206, 0]
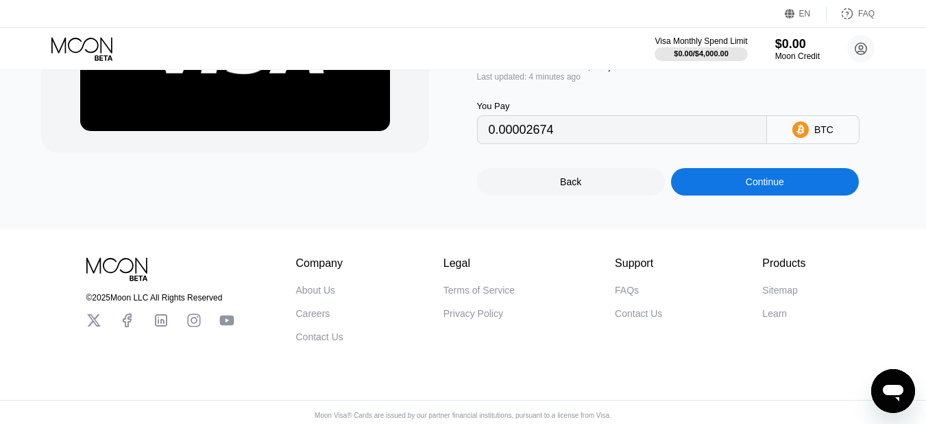
click at [578, 206] on div "Moon X Visa® Card Fee $2.99 USD Payment Method BITCOIN Conversion Rate: 1 BTC ≈…" at bounding box center [463, 46] width 936 height 365
click at [574, 187] on div "Back" at bounding box center [570, 181] width 21 height 11
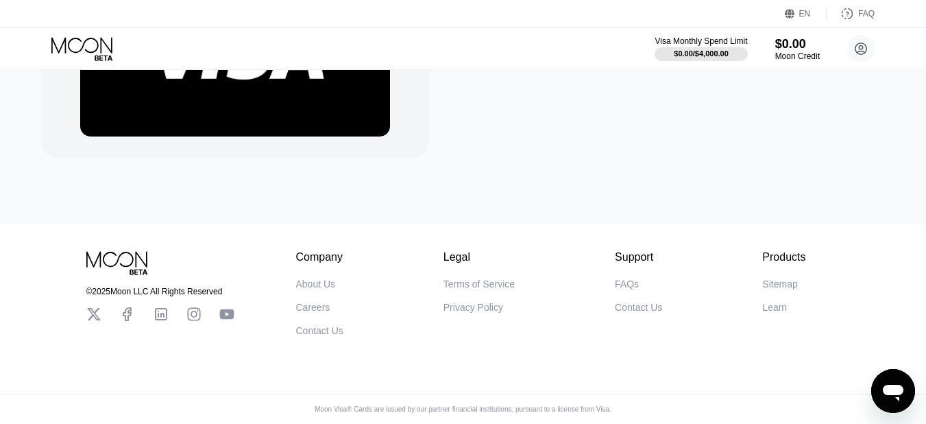
click at [87, 38] on icon at bounding box center [83, 49] width 64 height 24
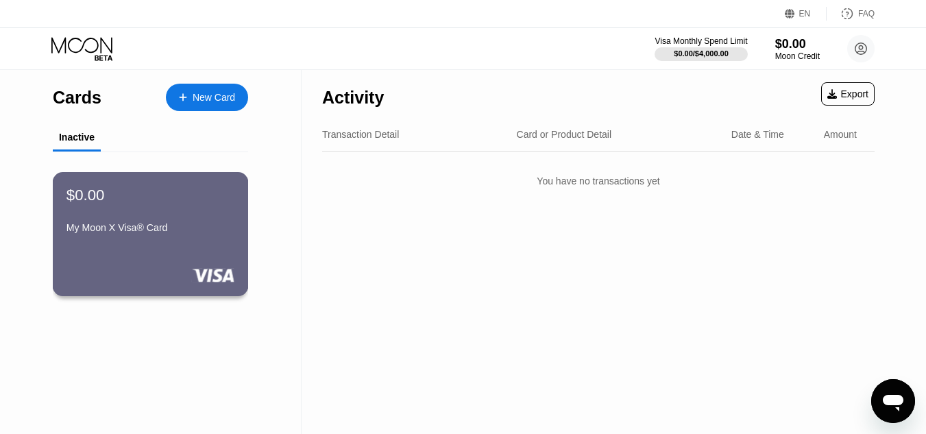
click at [160, 227] on div "My Moon X Visa® Card" at bounding box center [150, 227] width 168 height 11
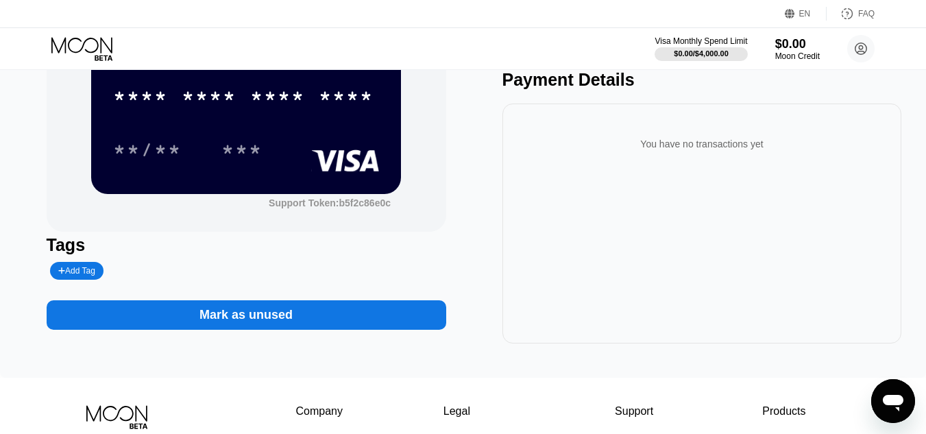
scroll to position [137, 0]
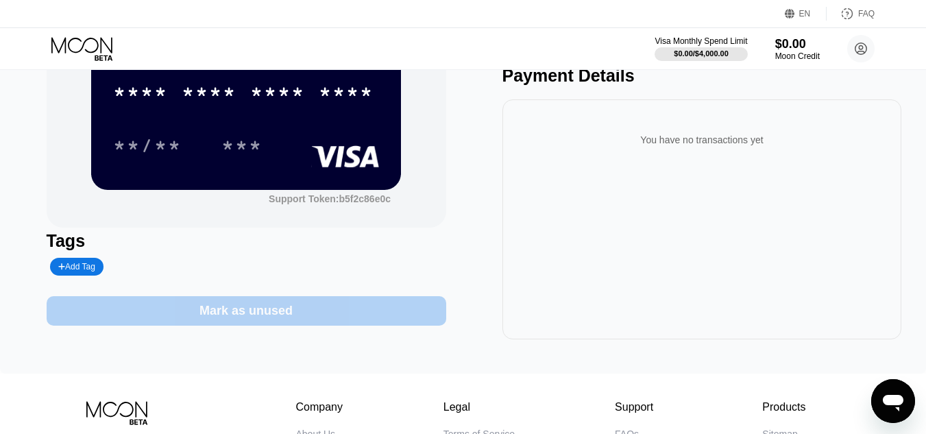
click at [265, 315] on div "Mark as unused" at bounding box center [245, 311] width 93 height 16
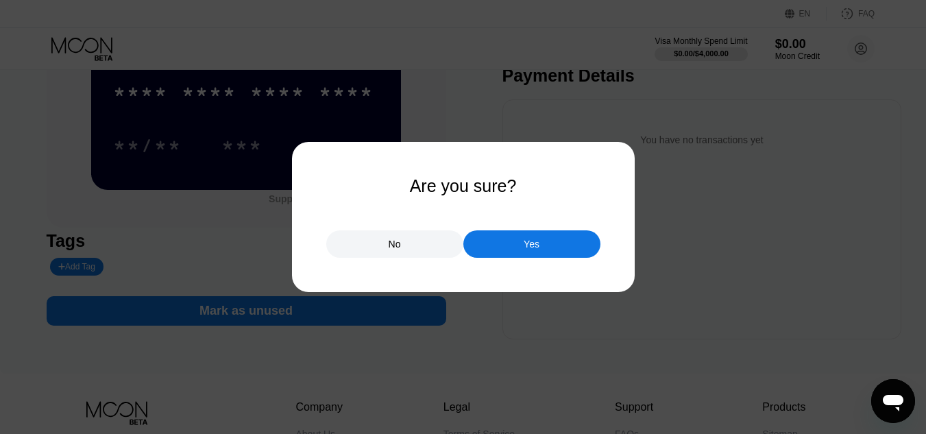
click at [521, 229] on div "No Yes" at bounding box center [463, 237] width 274 height 41
click at [526, 249] on div "Yes" at bounding box center [532, 244] width 16 height 12
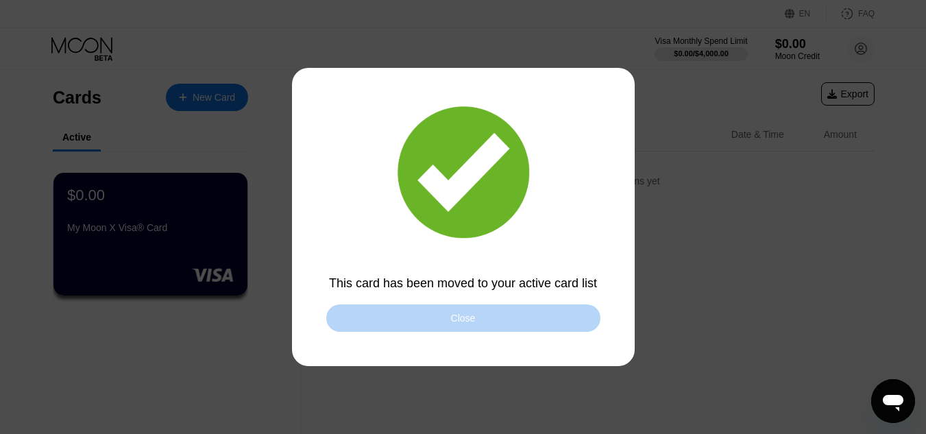
click at [407, 328] on div "Close" at bounding box center [463, 317] width 274 height 27
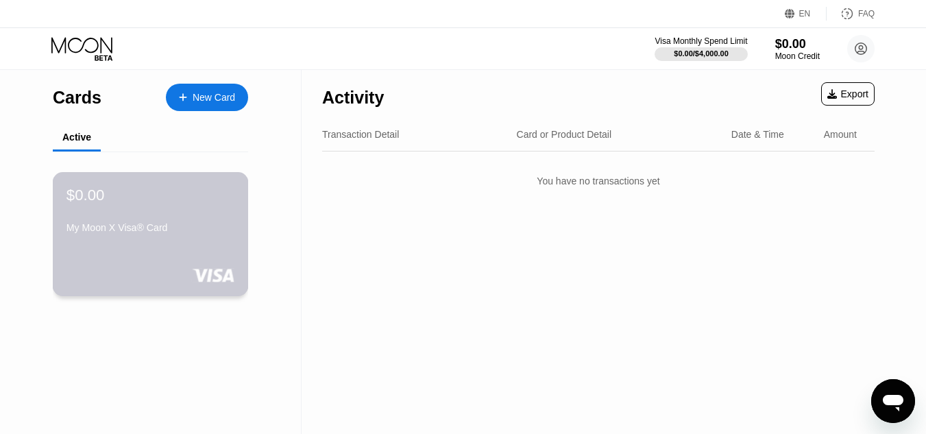
click at [183, 258] on div "$0.00 My Moon X Visa® Card" at bounding box center [151, 234] width 196 height 124
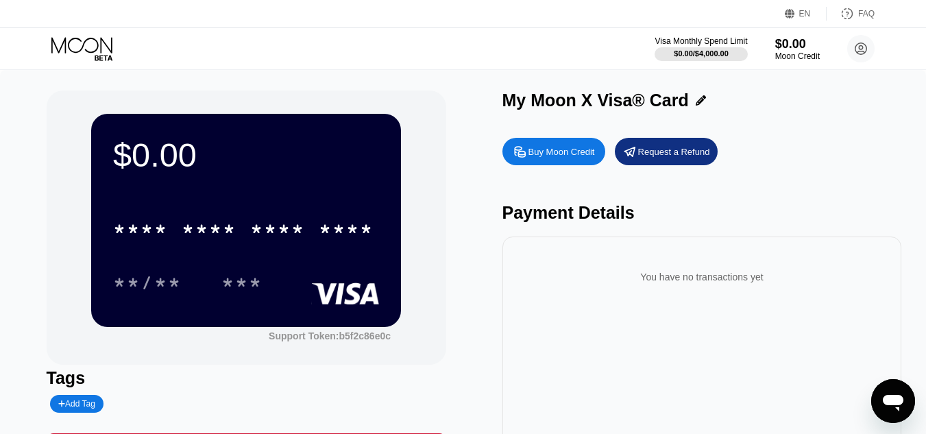
click at [565, 154] on div "Buy Moon Credit" at bounding box center [561, 152] width 66 height 12
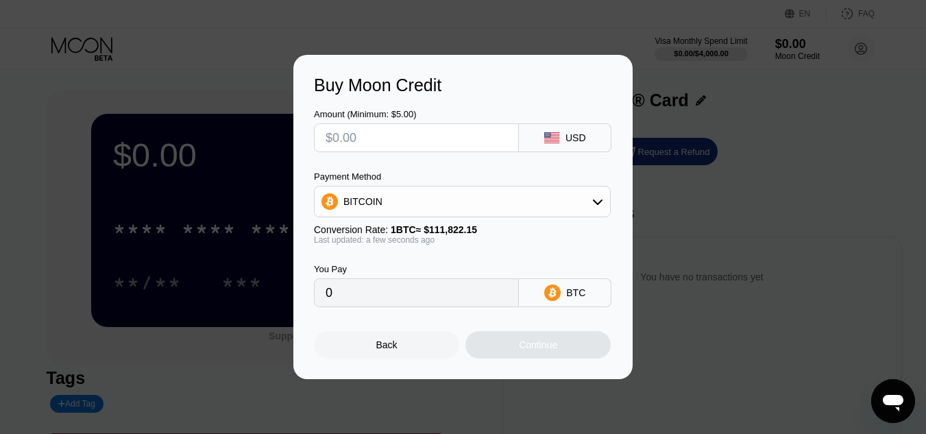
click at [586, 134] on div "USD" at bounding box center [565, 137] width 93 height 29
drag, startPoint x: 408, startPoint y: 139, endPoint x: 280, endPoint y: 139, distance: 128.8
click at [280, 139] on div "Buy Moon Credit Amount (Minimum: $5.00) USD Payment Method BITCOIN Conversion R…" at bounding box center [463, 217] width 926 height 324
type input "$1"
type input "0.00000895"
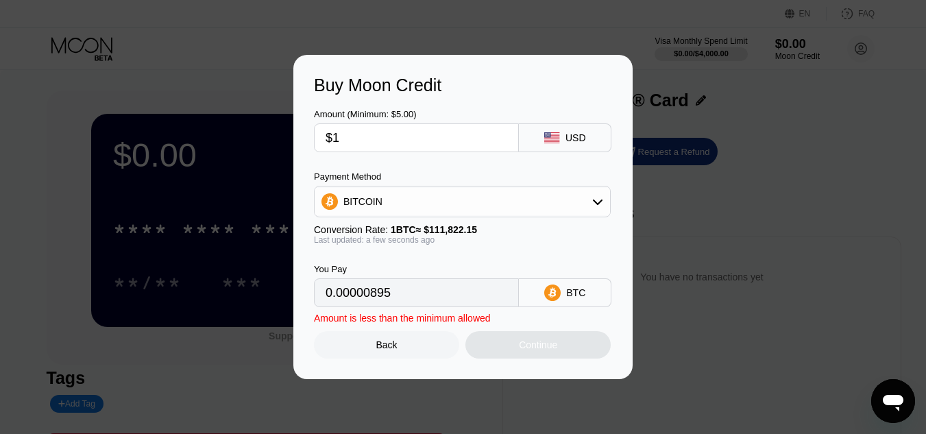
type input "$10"
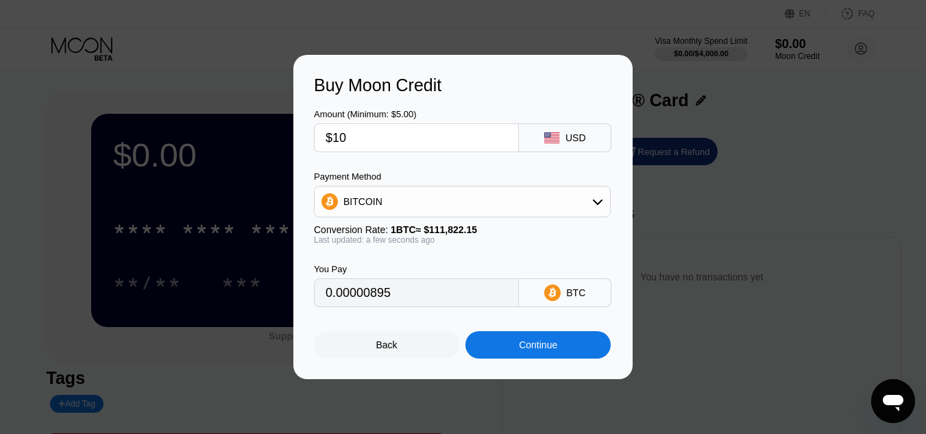
type input "0.00008943"
type input "$100"
type input "0.00089428"
type input "$100"
click at [581, 306] on div "BTC" at bounding box center [565, 292] width 93 height 29
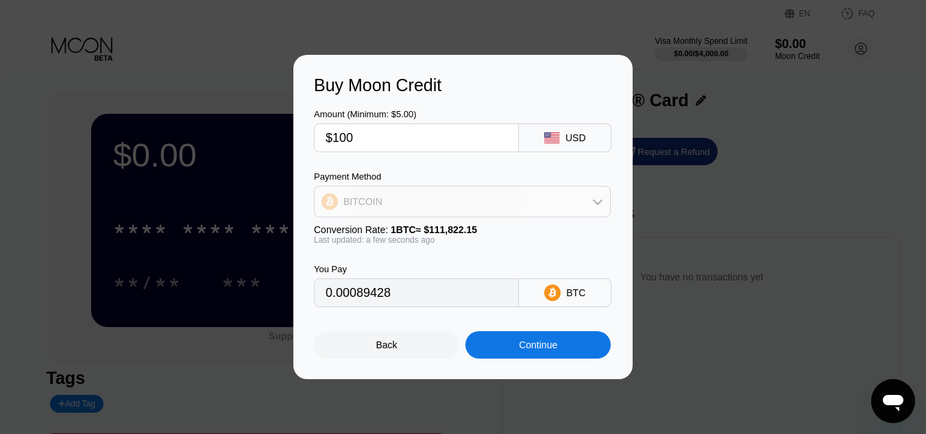
click at [549, 204] on div "BITCOIN" at bounding box center [462, 201] width 295 height 27
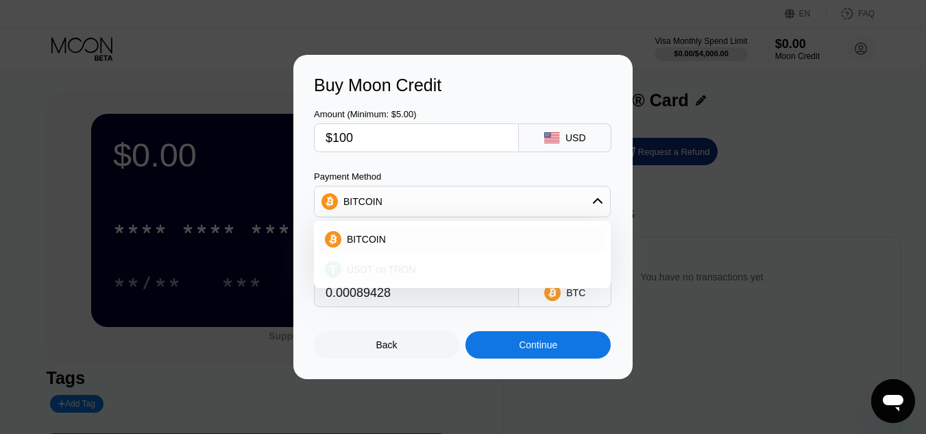
click at [424, 268] on div "USDT on TRON" at bounding box center [470, 269] width 258 height 11
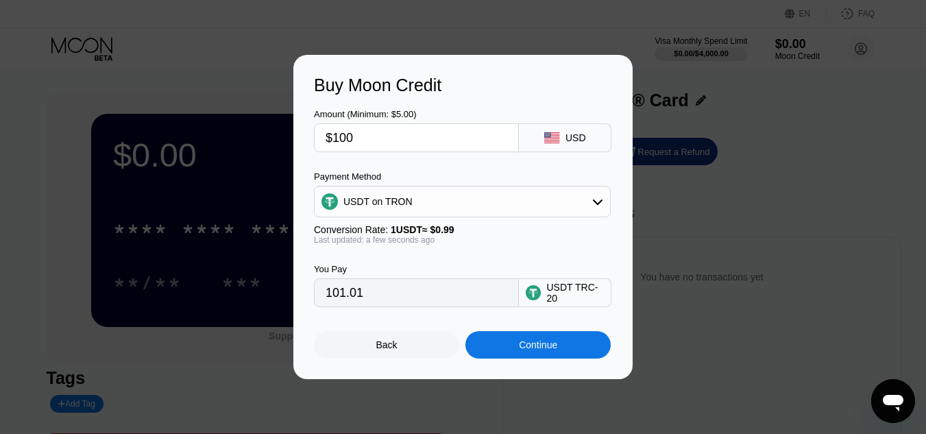
click at [430, 204] on div "USDT on TRON" at bounding box center [462, 201] width 295 height 27
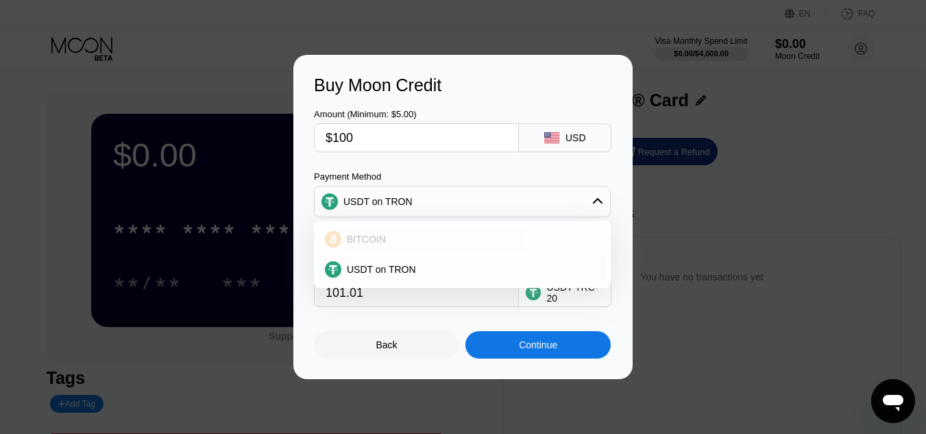
click at [395, 237] on div "BITCOIN" at bounding box center [470, 239] width 258 height 11
type input "0.00089428"
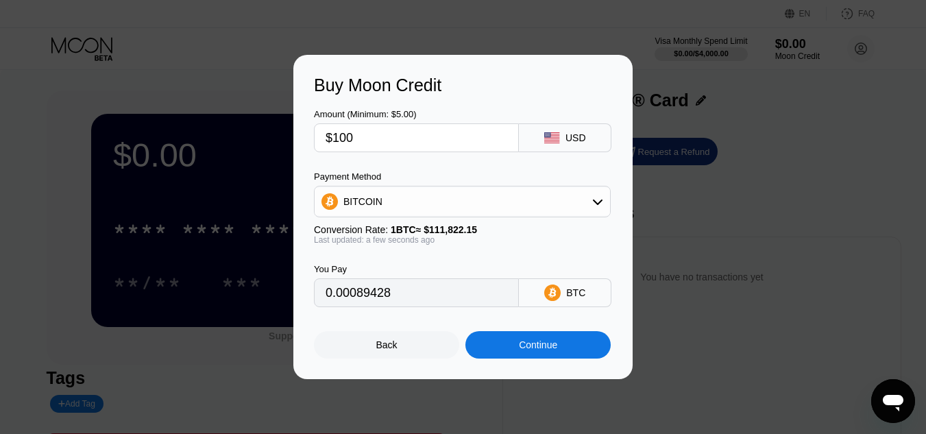
click at [554, 345] on div "Continue" at bounding box center [538, 344] width 38 height 11
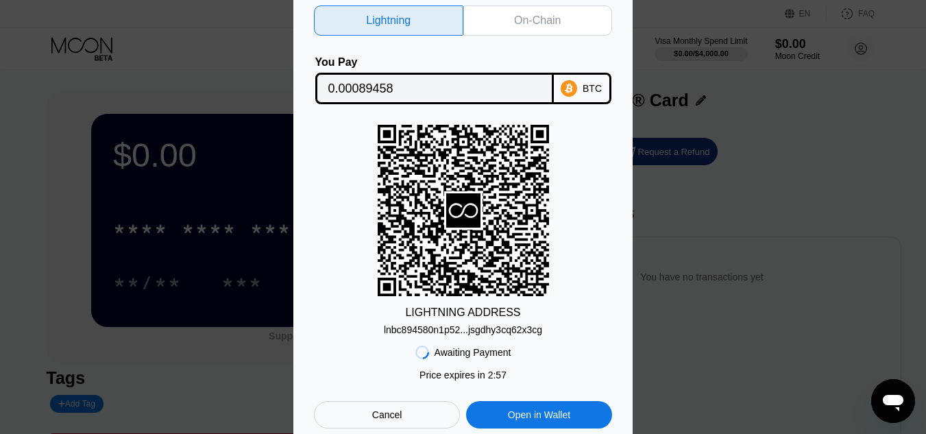
click at [540, 20] on div "On-Chain" at bounding box center [537, 21] width 47 height 14
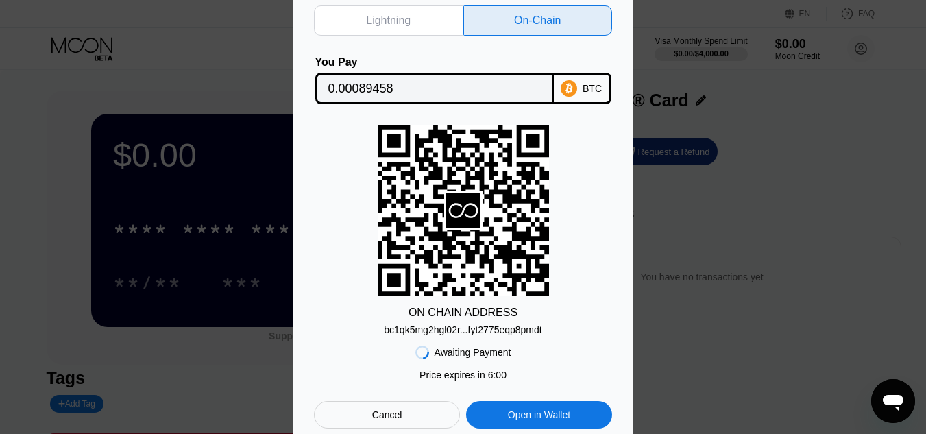
click at [419, 13] on div "Lightning" at bounding box center [388, 20] width 149 height 30
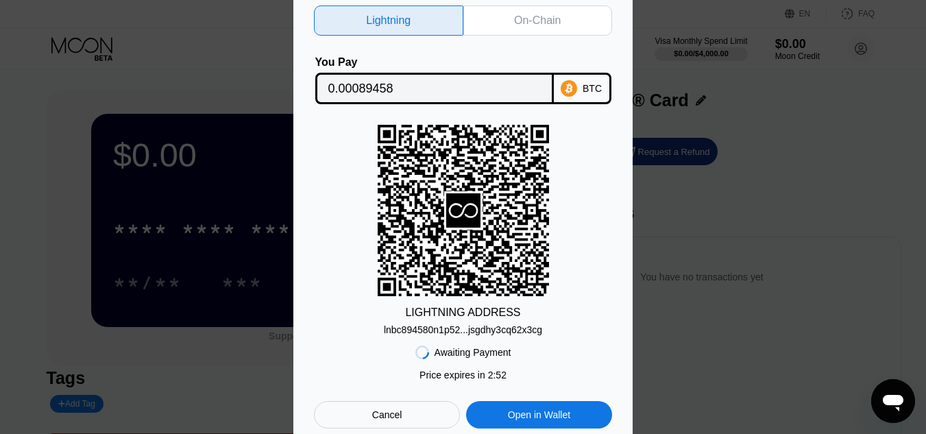
click at [526, 14] on div "On-Chain" at bounding box center [537, 21] width 47 height 14
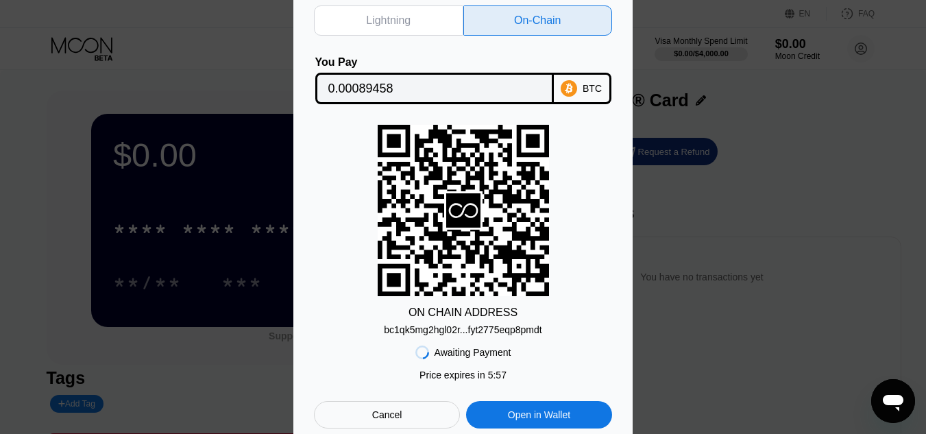
click at [382, 14] on div "Lightning" at bounding box center [388, 21] width 45 height 14
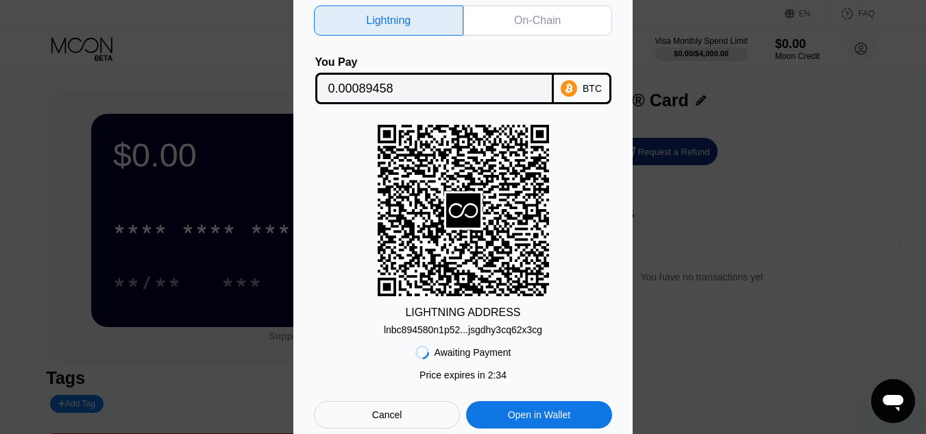
click at [740, 252] on div "Lightning On-Chain You Pay 0.00089458 BTC LIGHTNING ADDRESS lnbc894580n1p52...j…" at bounding box center [463, 217] width 926 height 464
click at [406, 411] on div "Cancel" at bounding box center [387, 414] width 146 height 27
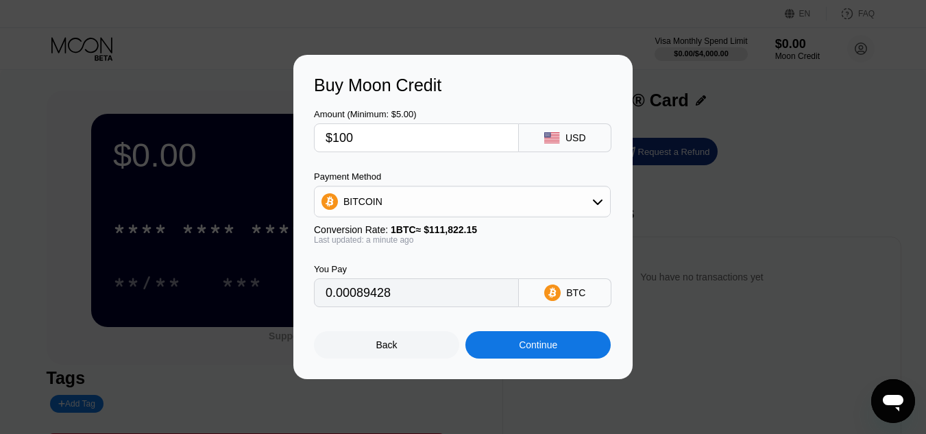
click at [713, 273] on div "Buy Moon Credit Amount (Minimum: $5.00) $100 USD Payment Method BITCOIN Convers…" at bounding box center [463, 217] width 926 height 324
click at [368, 350] on div "Back" at bounding box center [386, 344] width 145 height 27
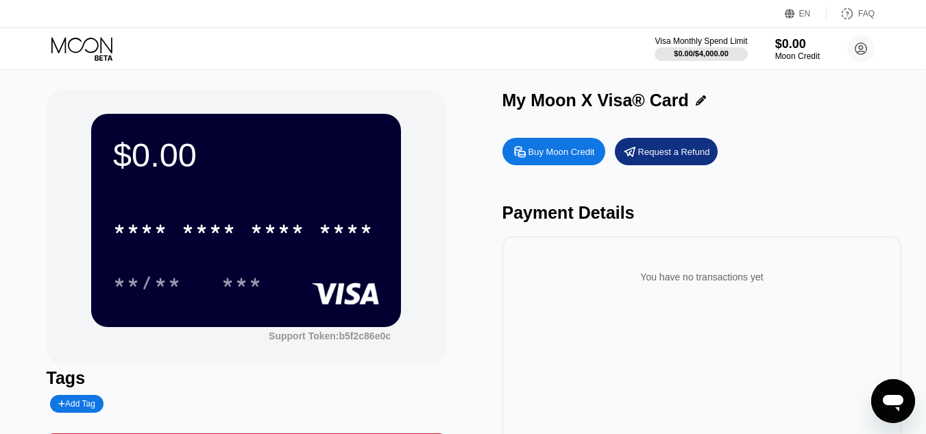
click at [93, 49] on icon at bounding box center [83, 49] width 64 height 24
